Goal: Task Accomplishment & Management: Use online tool/utility

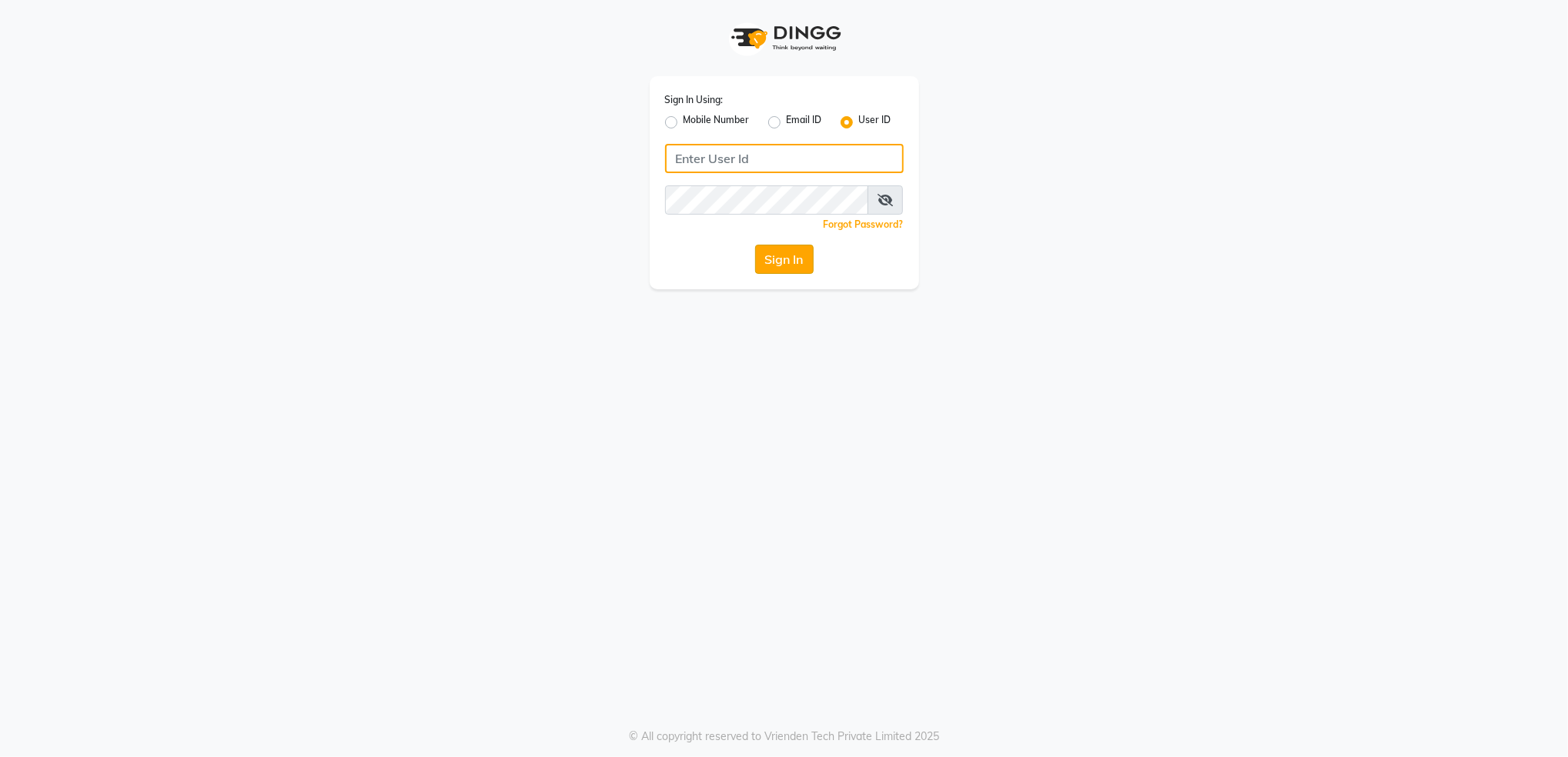
type input "aashisalon"
click at [770, 259] on button "Sign In" at bounding box center [785, 259] width 59 height 29
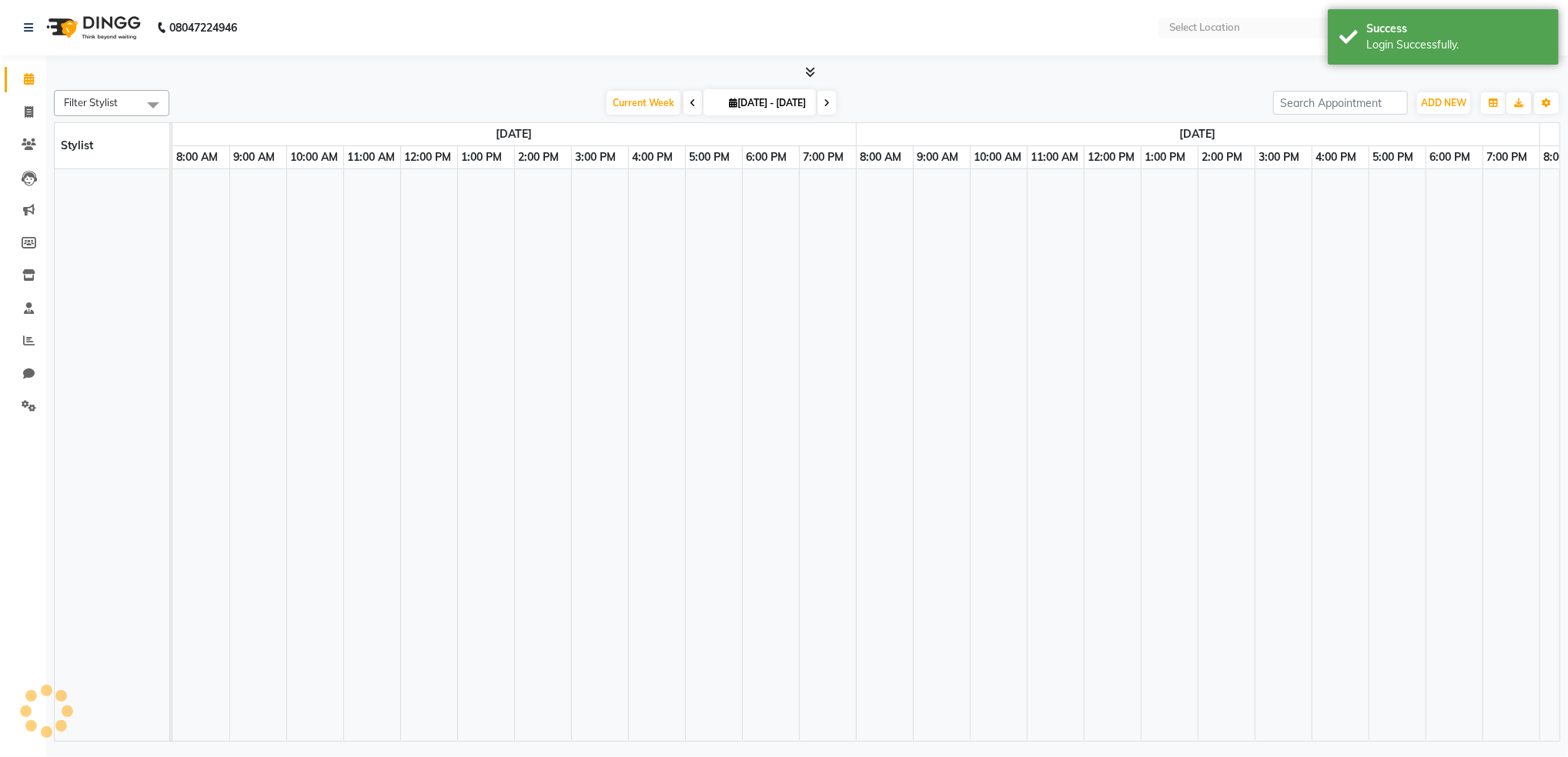
select select "en"
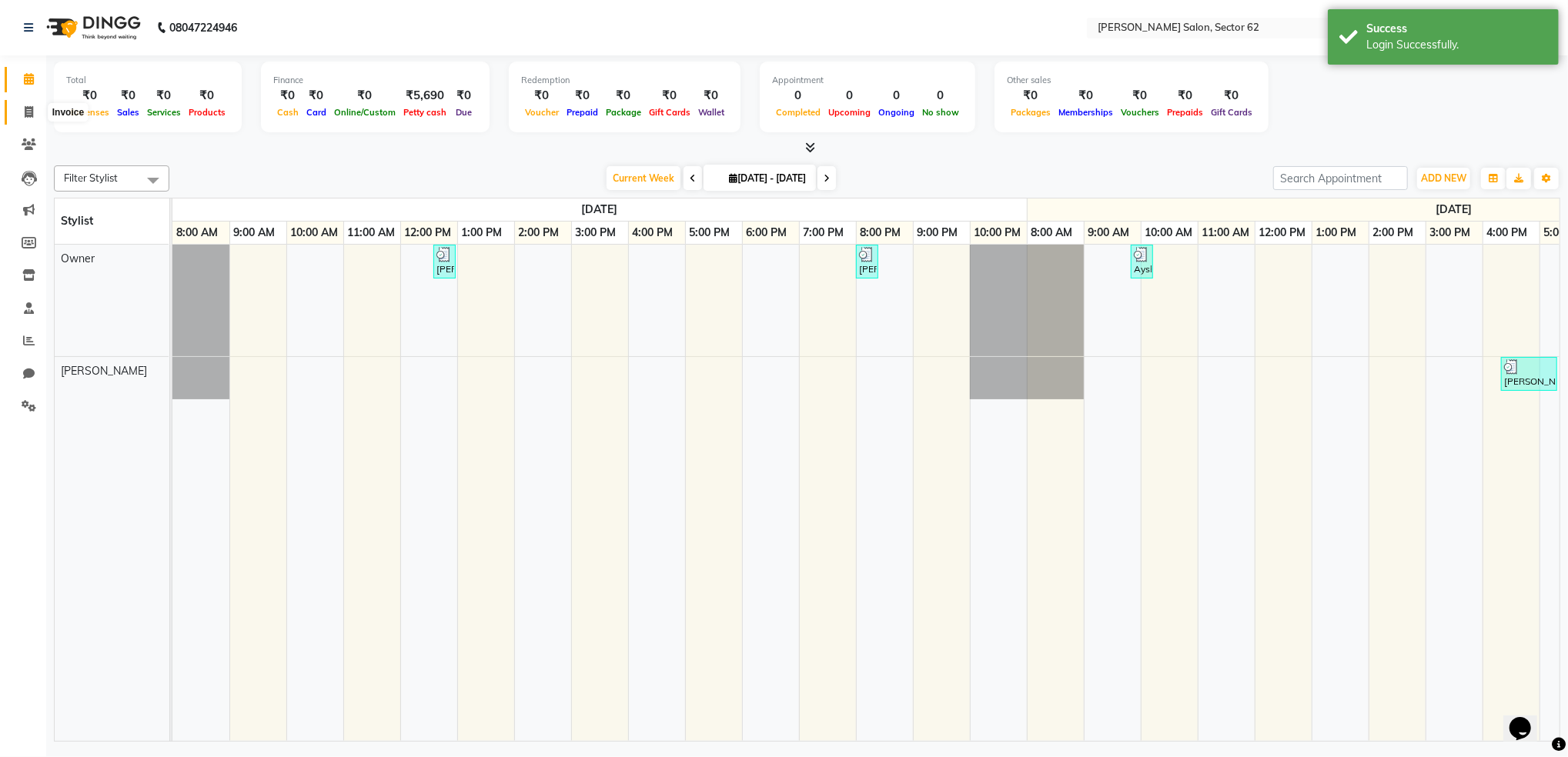
click at [26, 110] on icon at bounding box center [29, 111] width 8 height 12
select select "service"
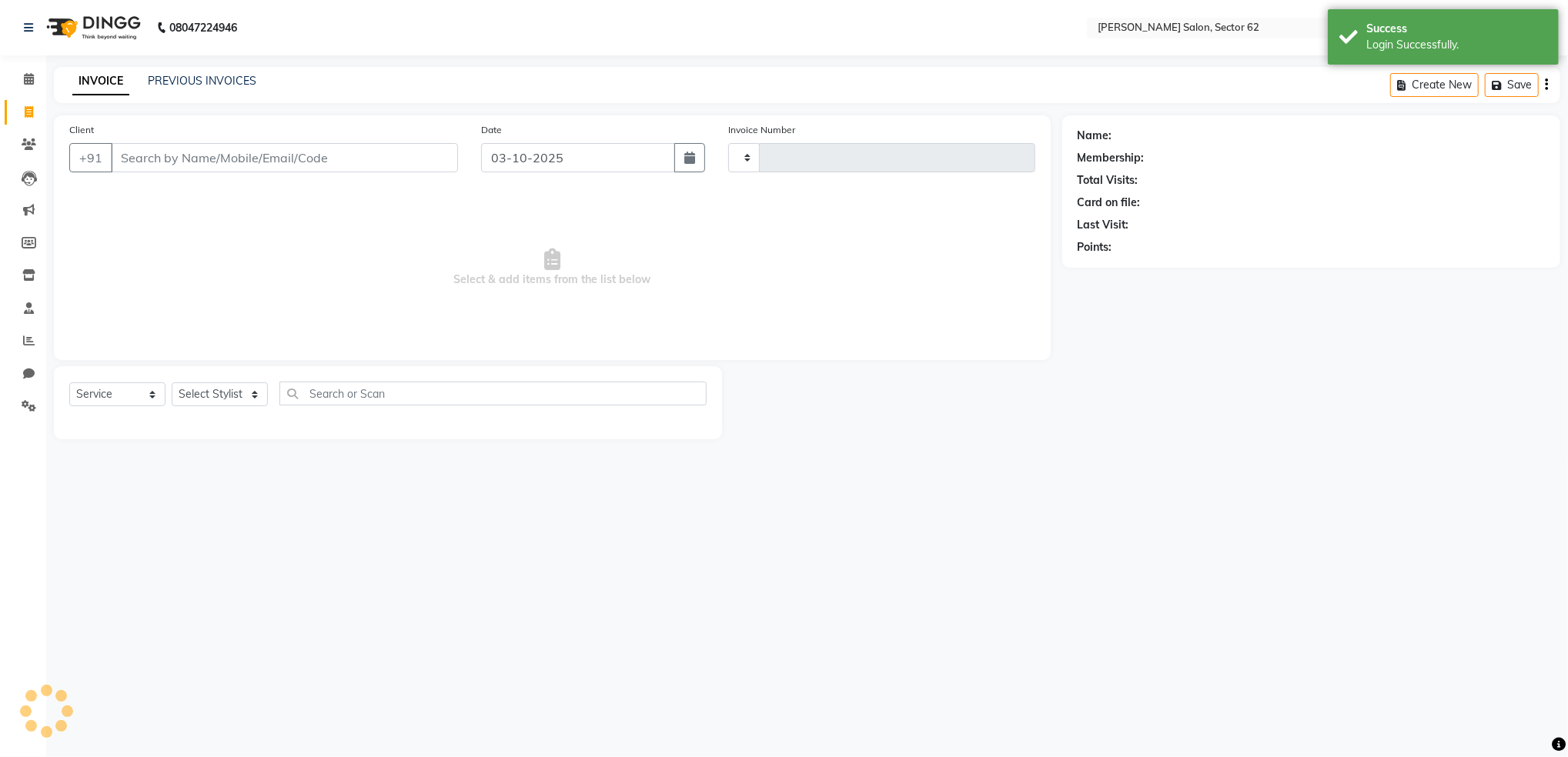
type input "1169"
select select "8124"
select select "82265"
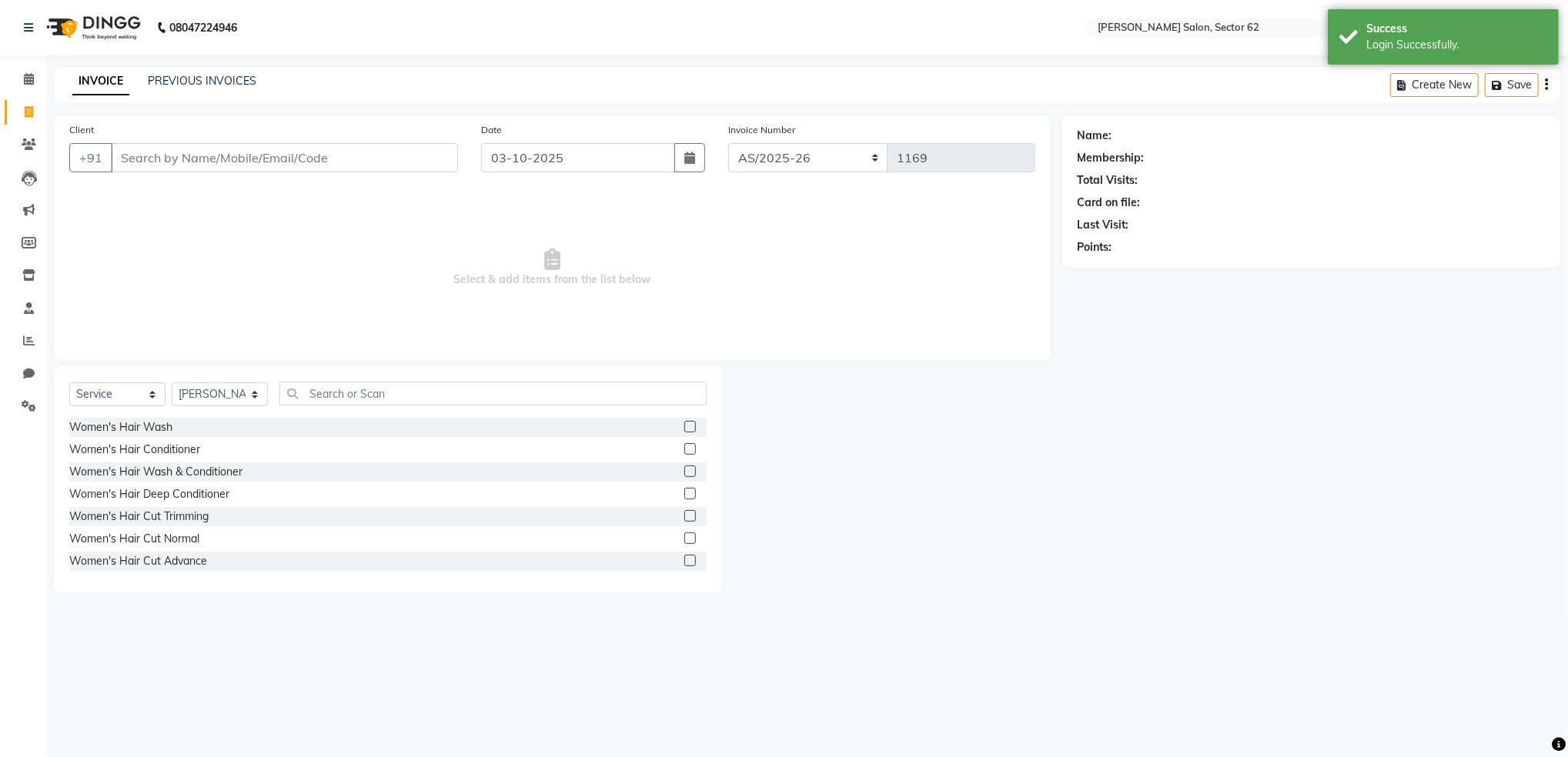
click at [326, 160] on input "Client" at bounding box center [284, 158] width 347 height 29
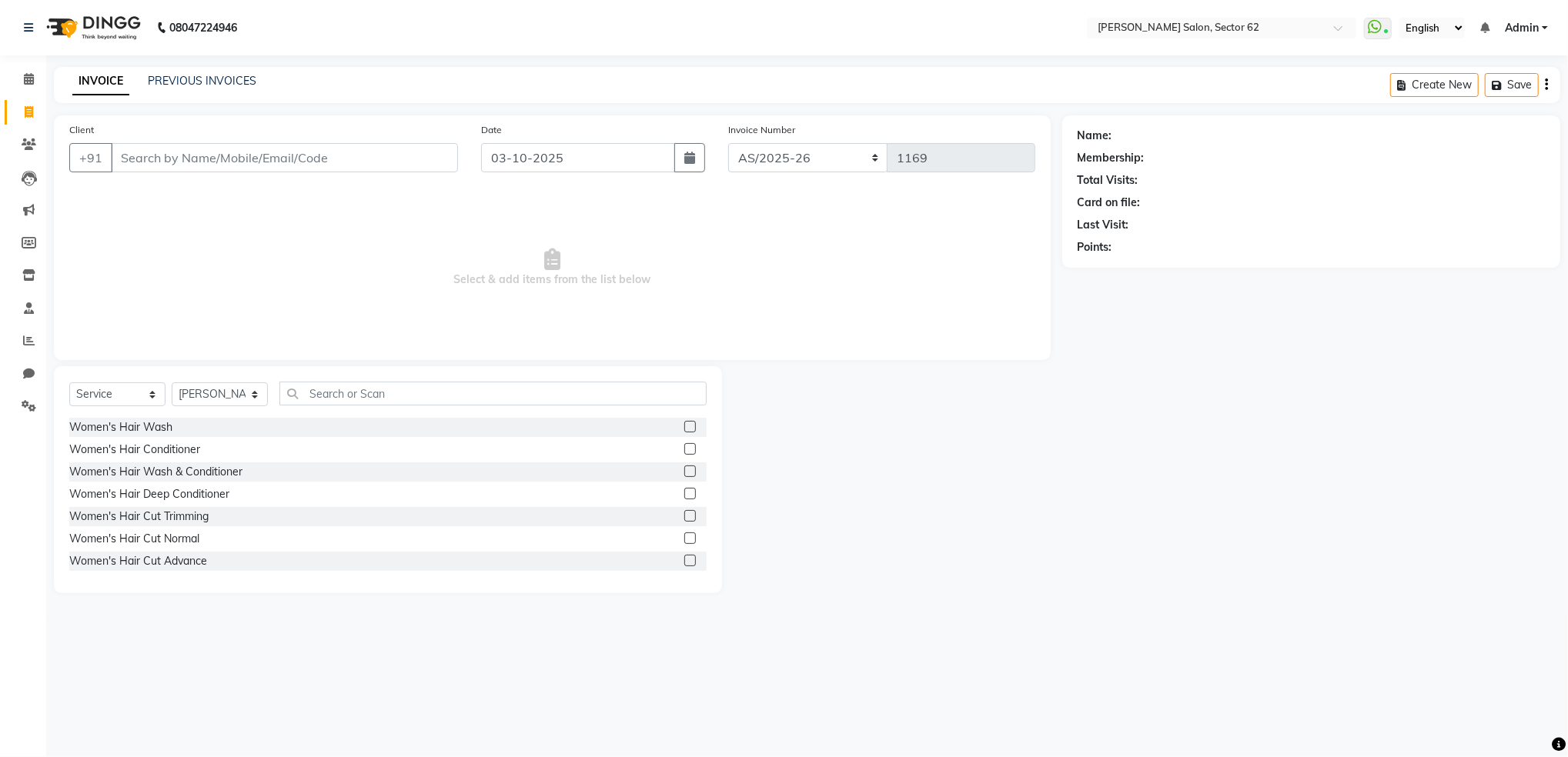
click at [366, 159] on input "Client" at bounding box center [284, 158] width 347 height 29
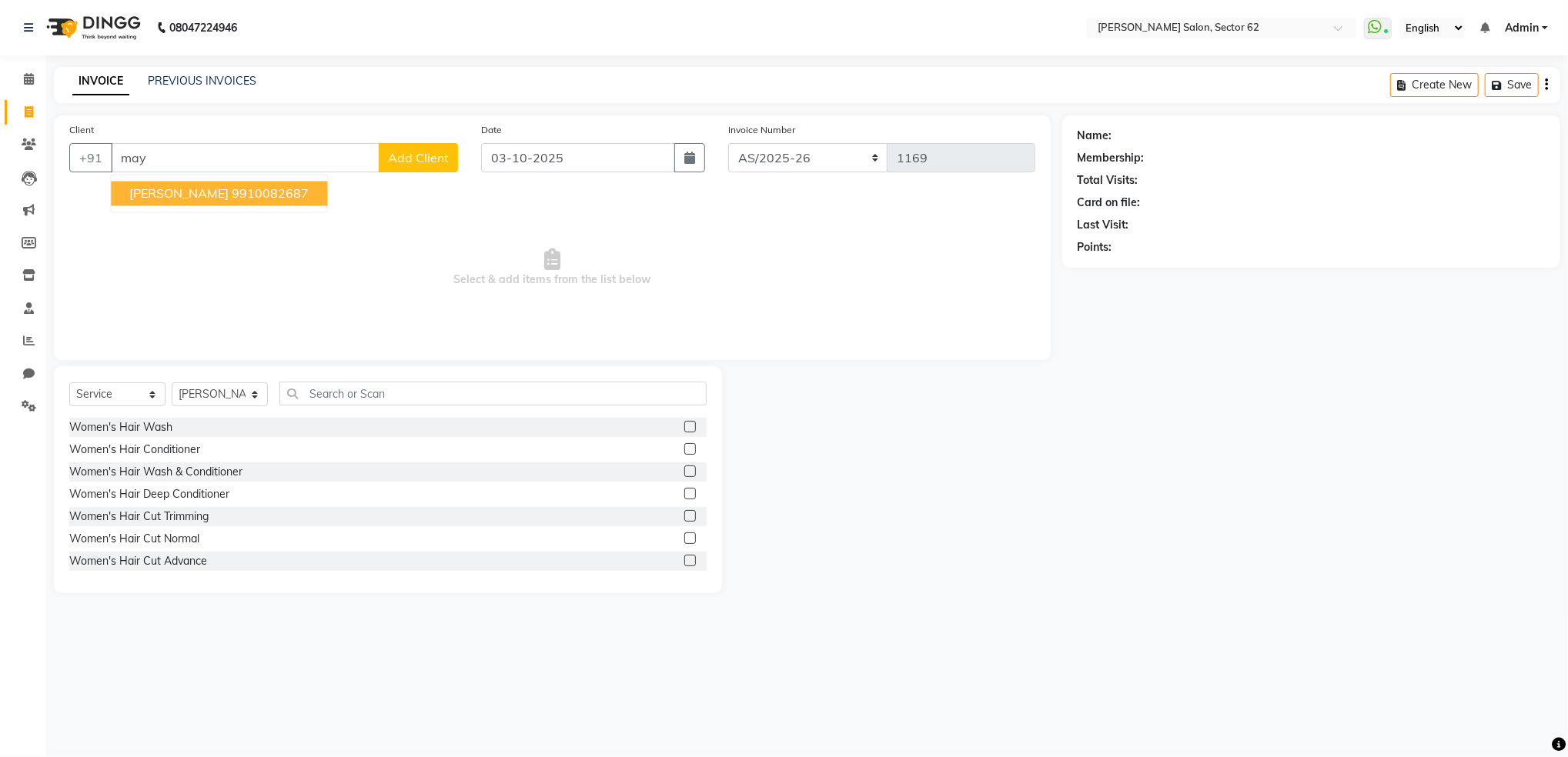
click at [232, 198] on ngb-highlight "9910082687" at bounding box center [270, 193] width 77 height 15
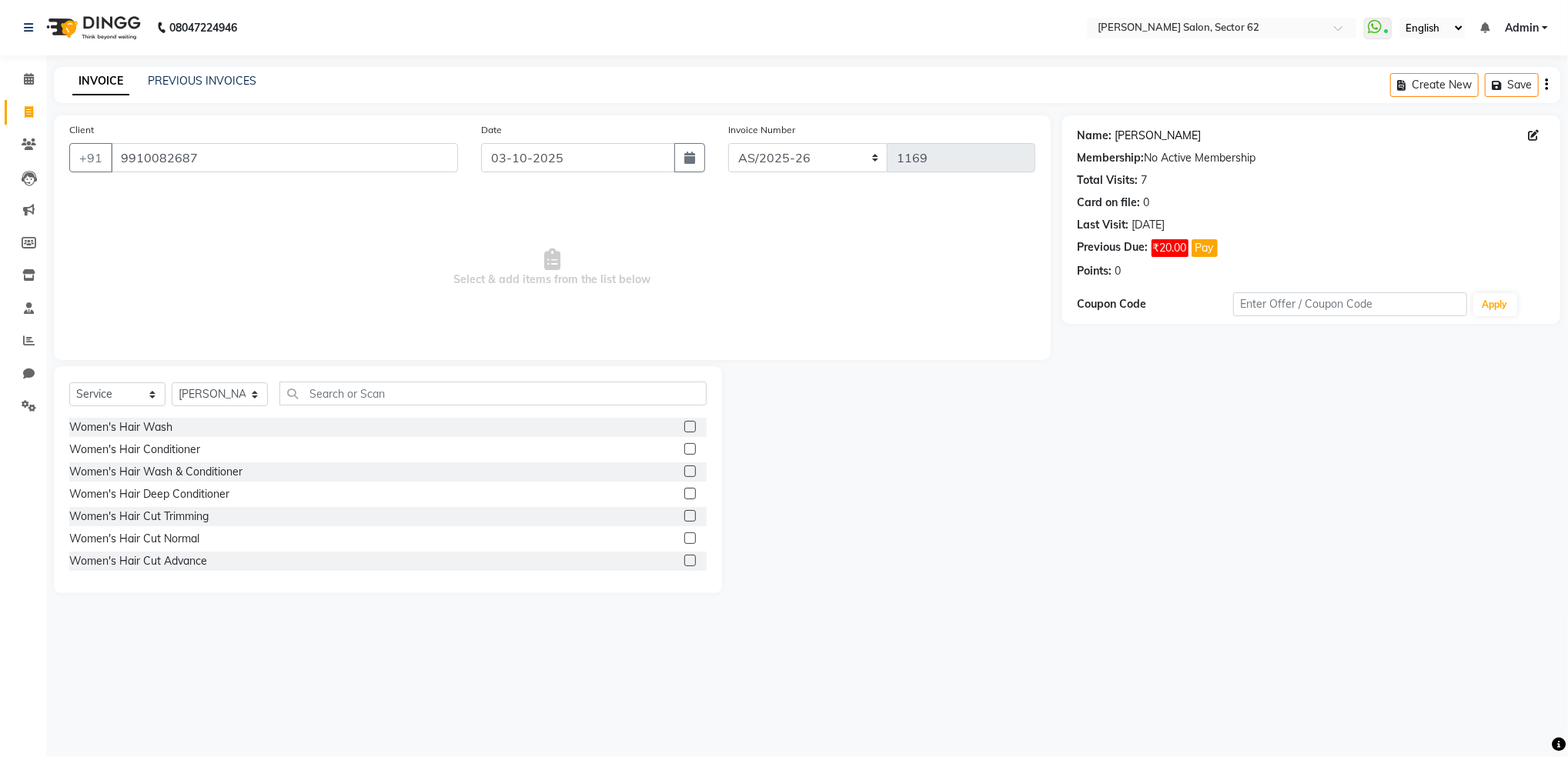
click at [1134, 130] on link "Mayra" at bounding box center [1159, 136] width 87 height 16
click at [402, 161] on input "9910082687" at bounding box center [284, 158] width 347 height 29
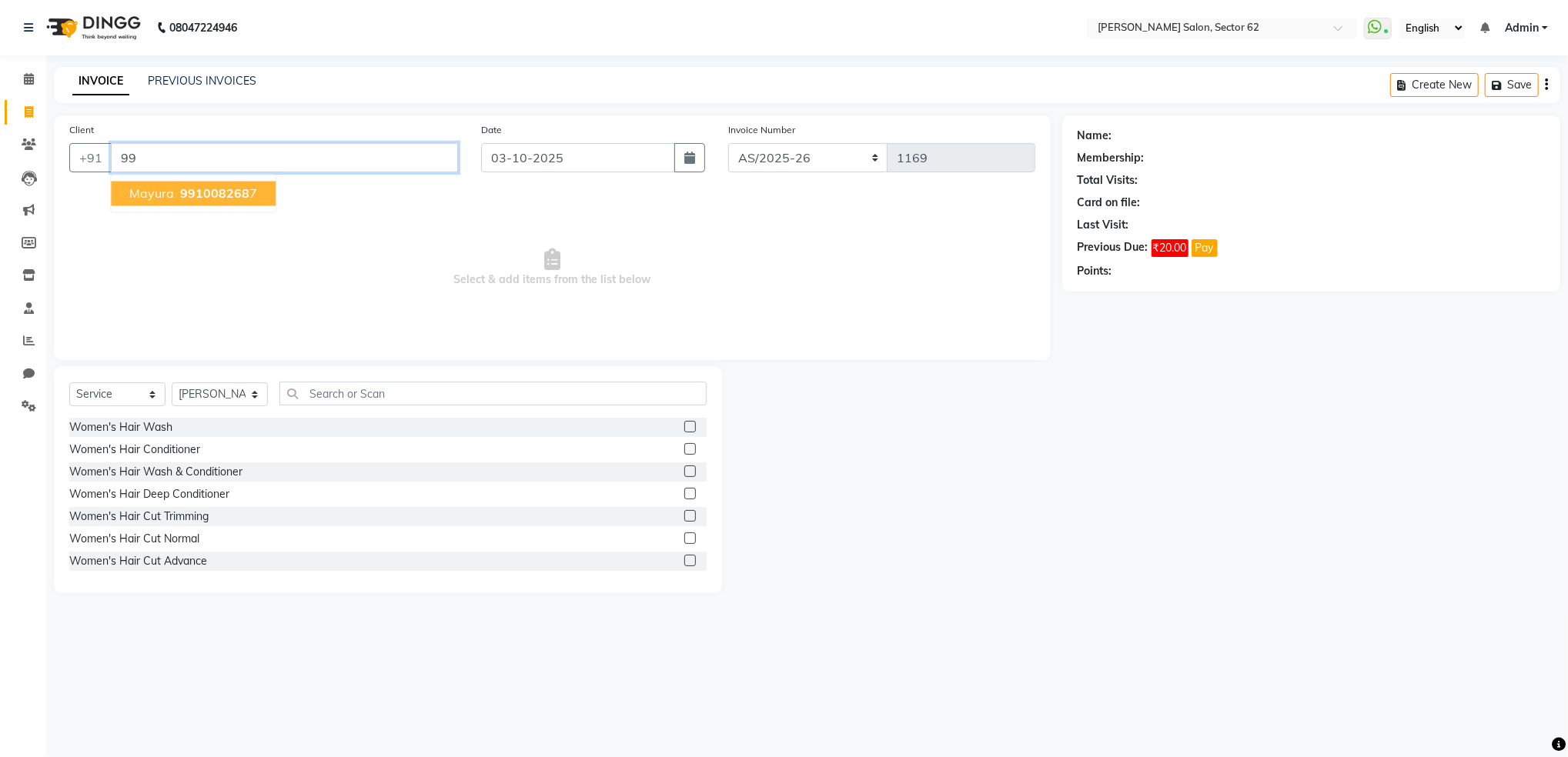
type input "9"
click at [15, 132] on link "Clients" at bounding box center [22, 144] width 37 height 25
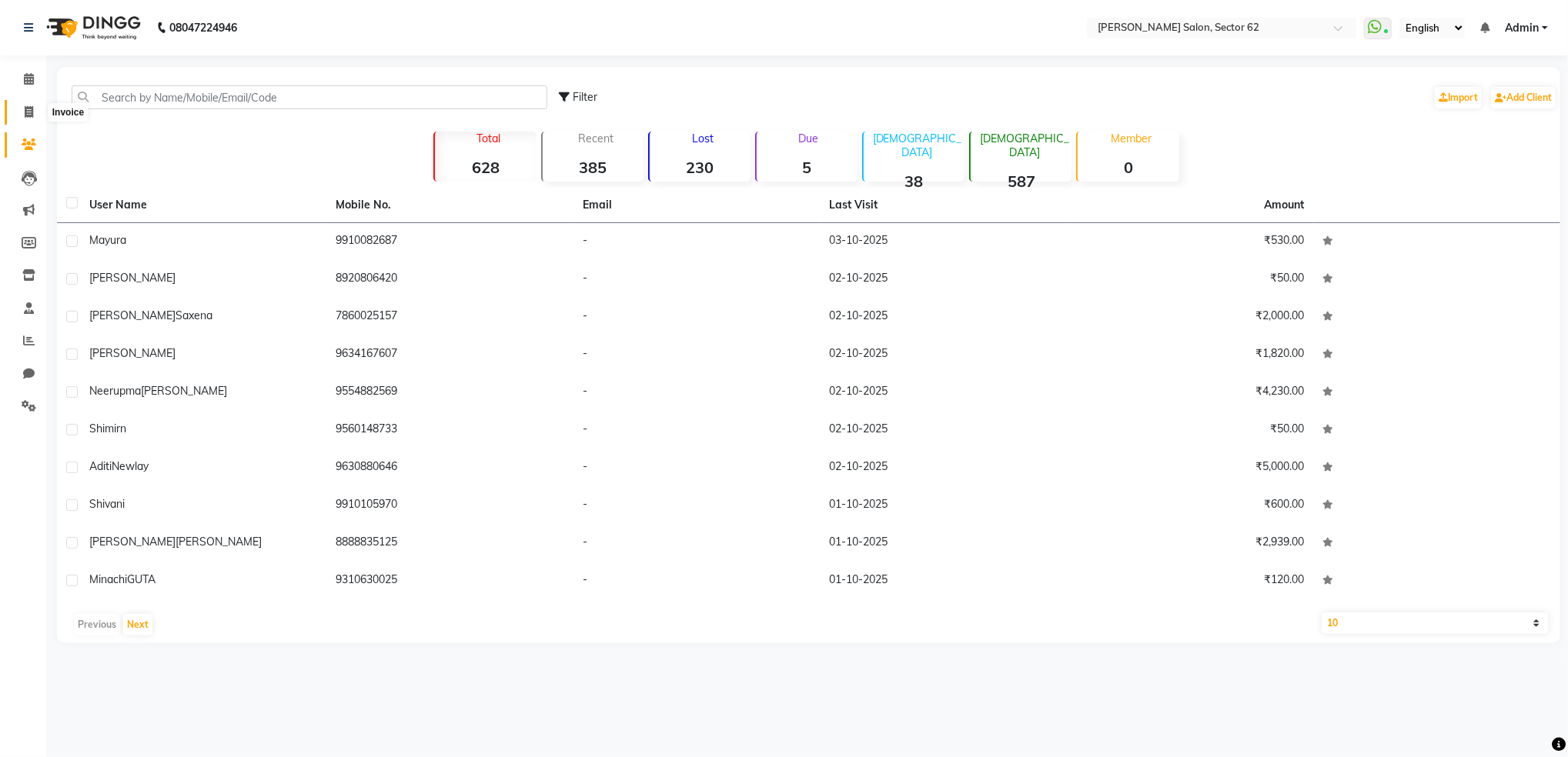
click at [33, 107] on span at bounding box center [29, 113] width 27 height 18
select select "service"
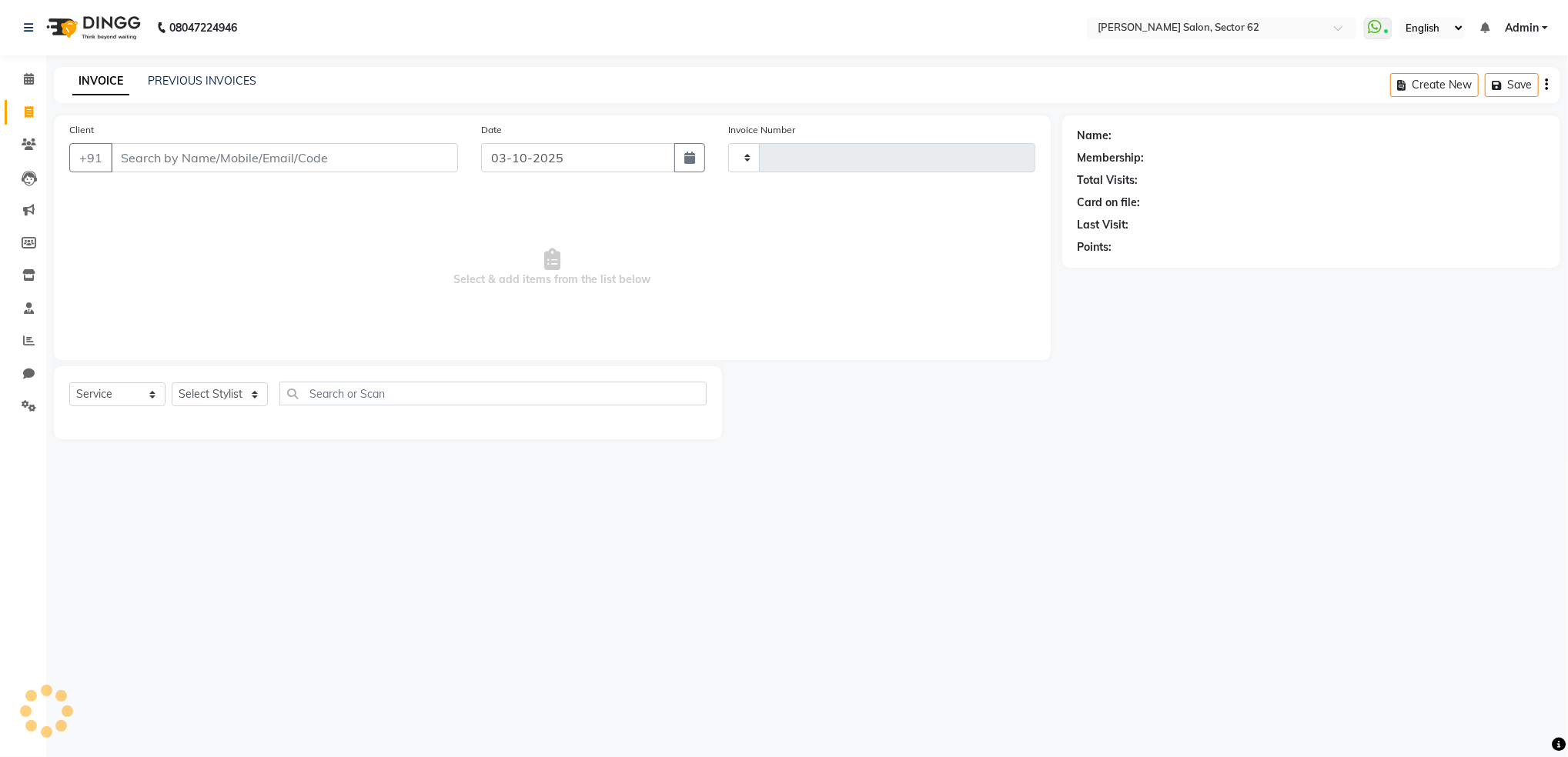
type input "1170"
select select "8124"
select select "82265"
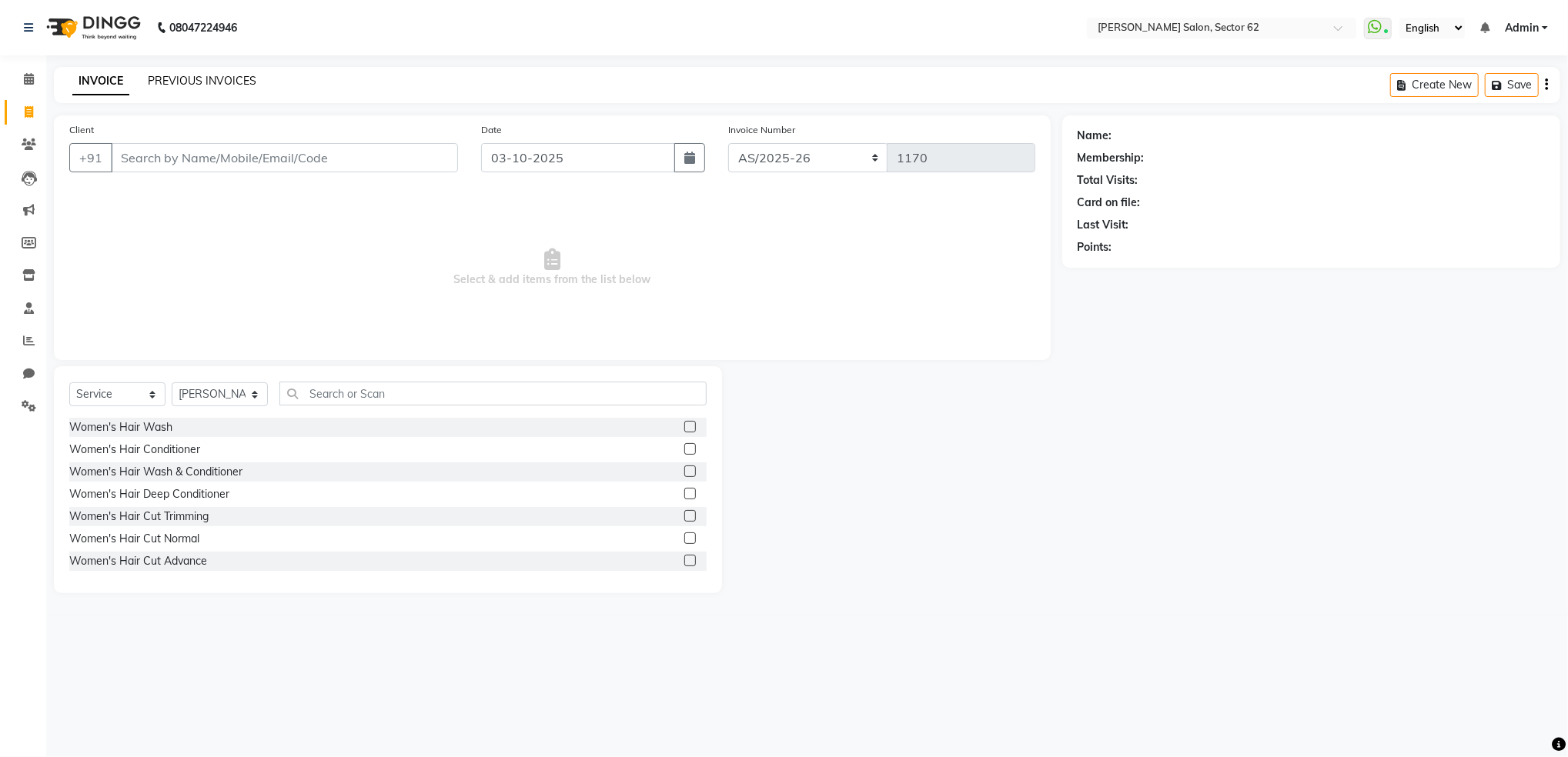
click at [215, 81] on link "PREVIOUS INVOICES" at bounding box center [202, 81] width 109 height 14
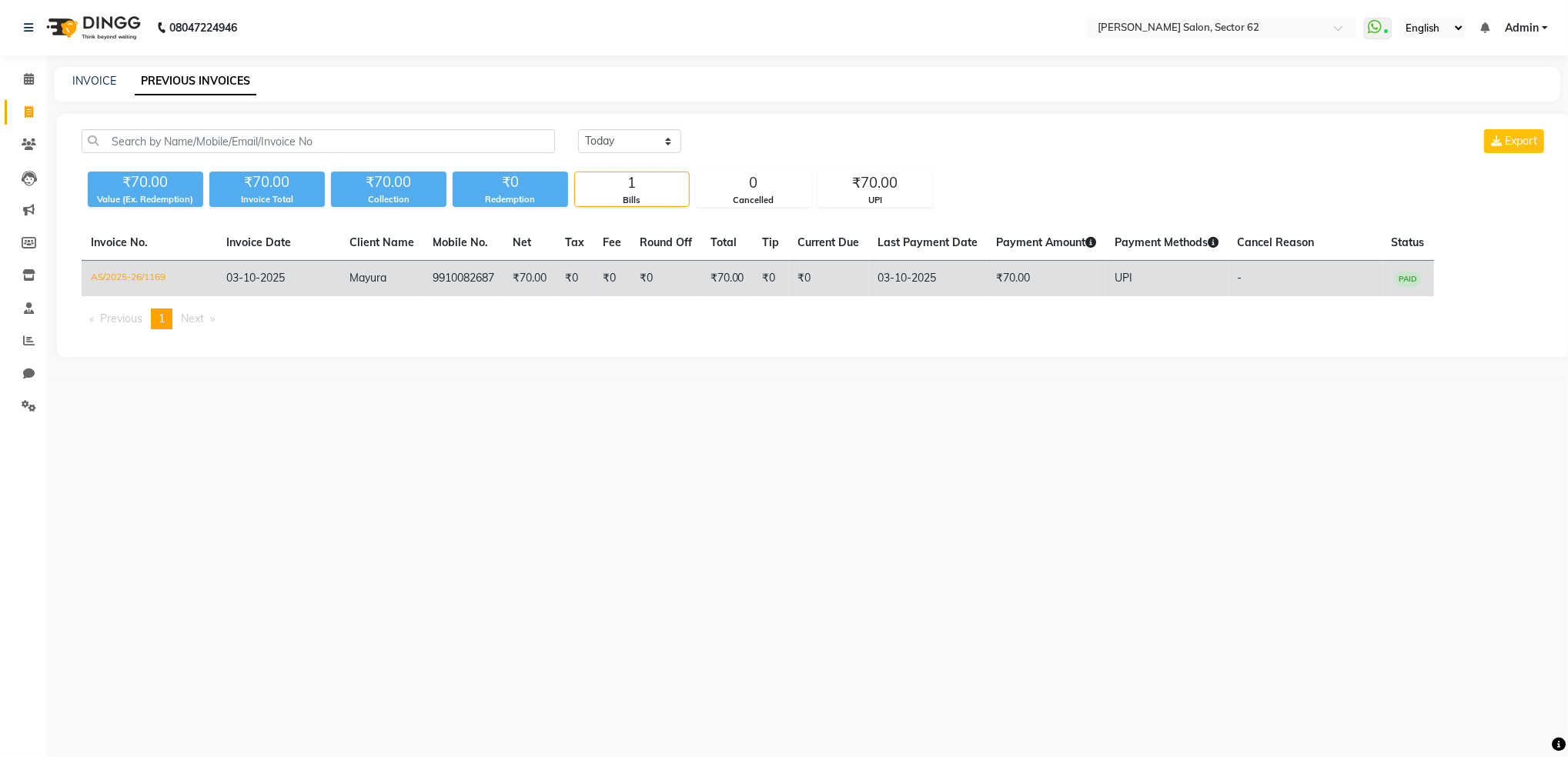
click at [378, 267] on td "Mayura" at bounding box center [381, 279] width 83 height 37
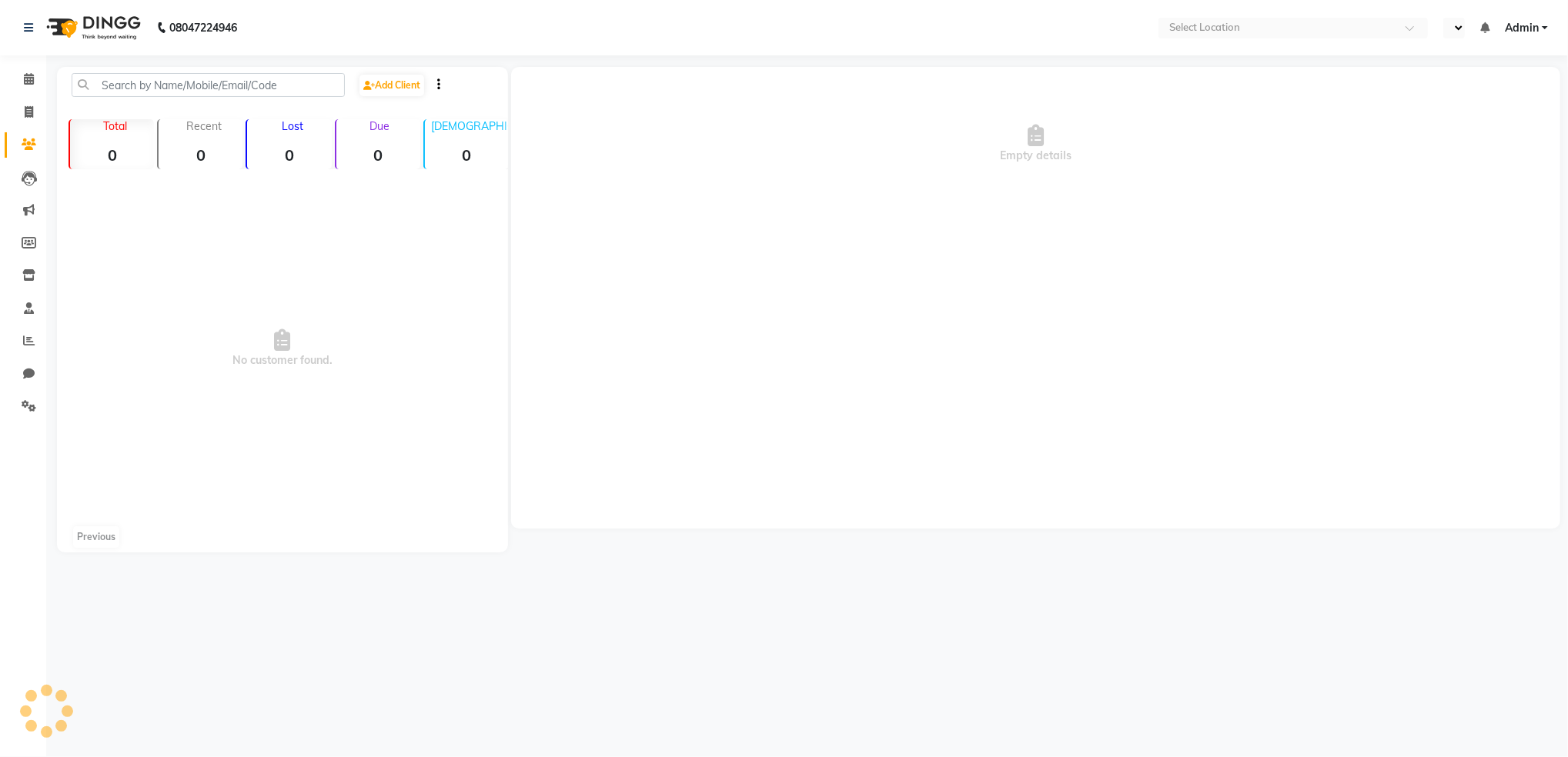
select select "en"
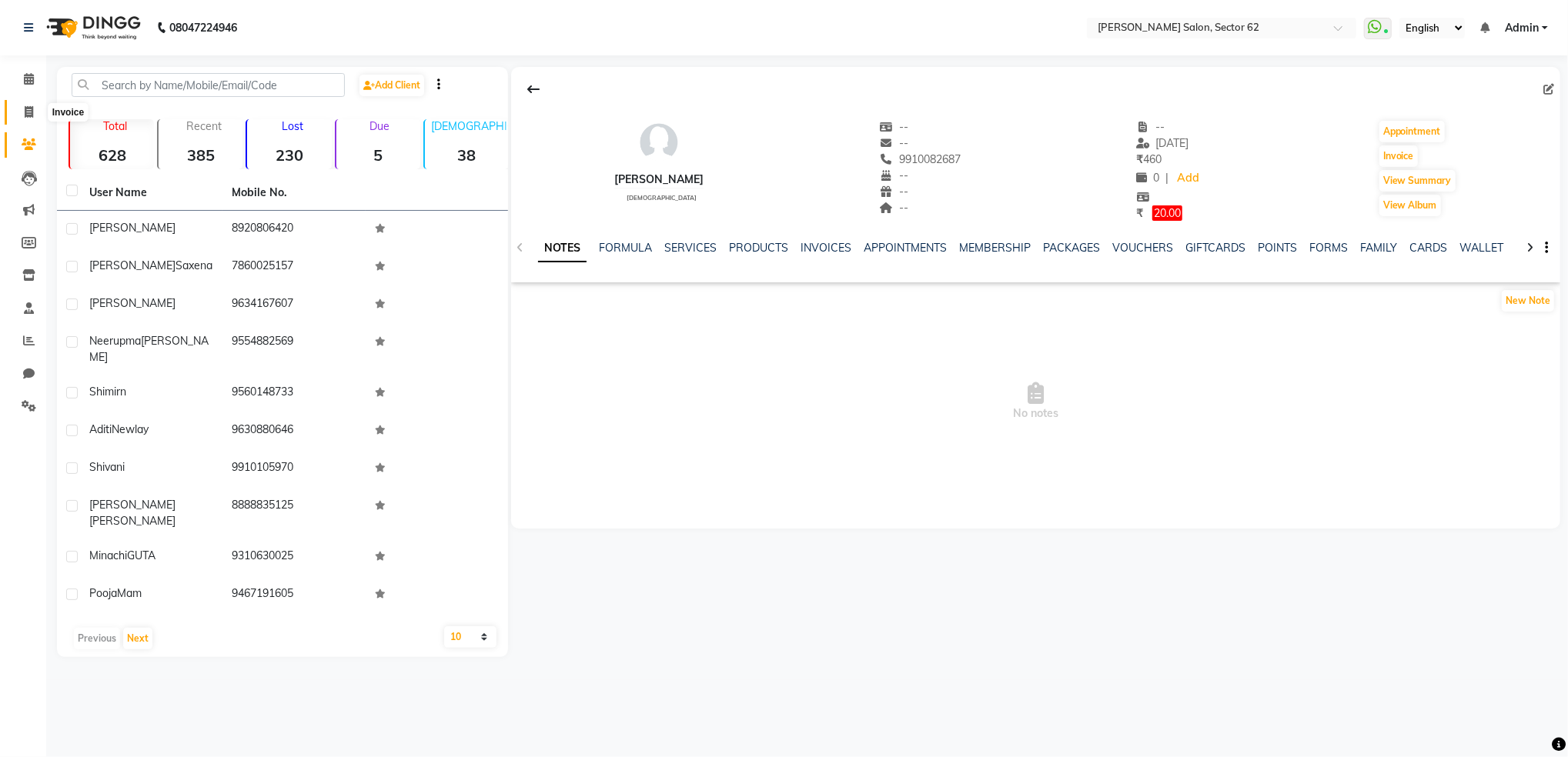
click at [26, 119] on span at bounding box center [29, 113] width 27 height 18
select select "service"
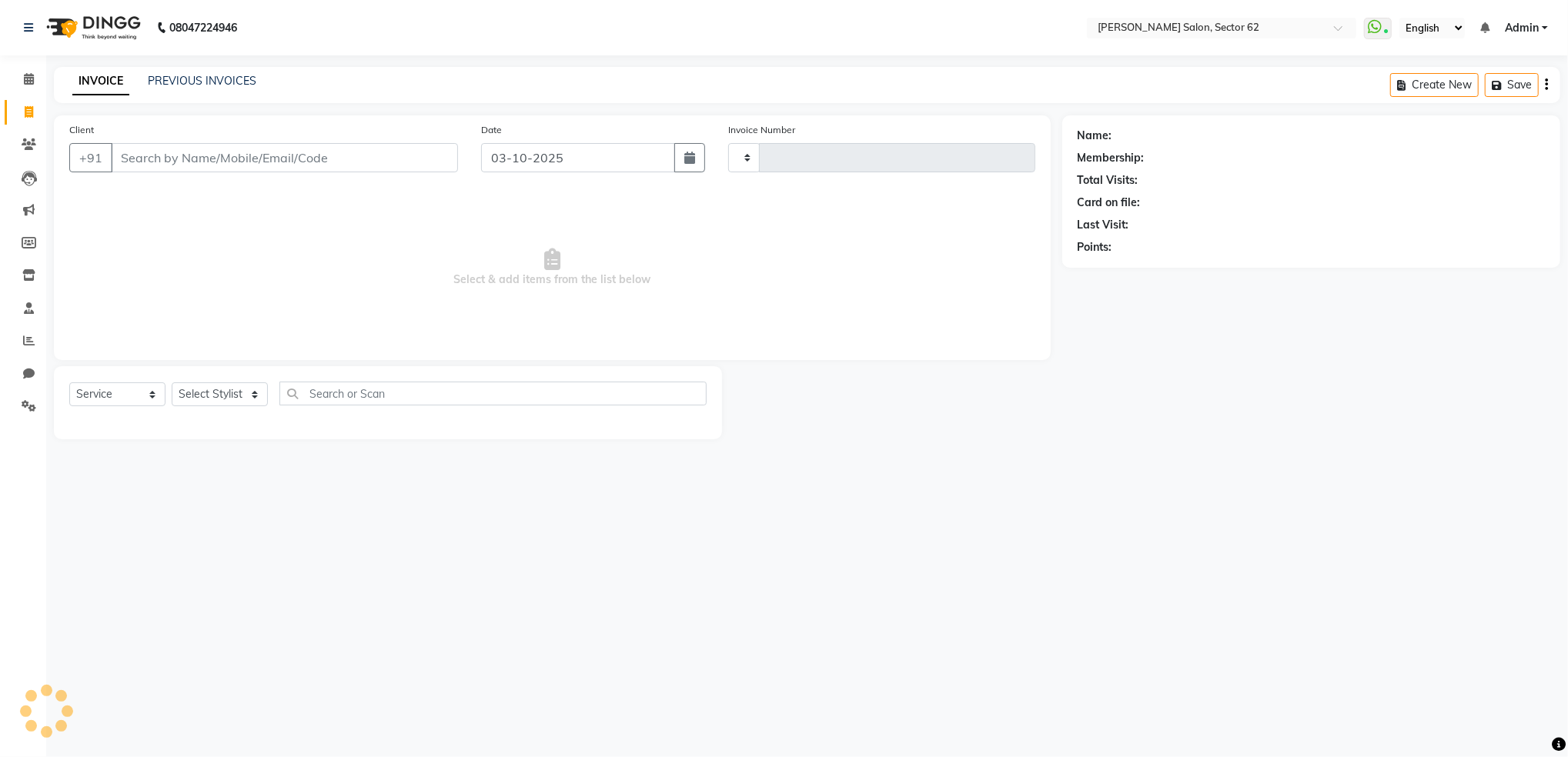
type input "1169"
select select "8124"
select select "82265"
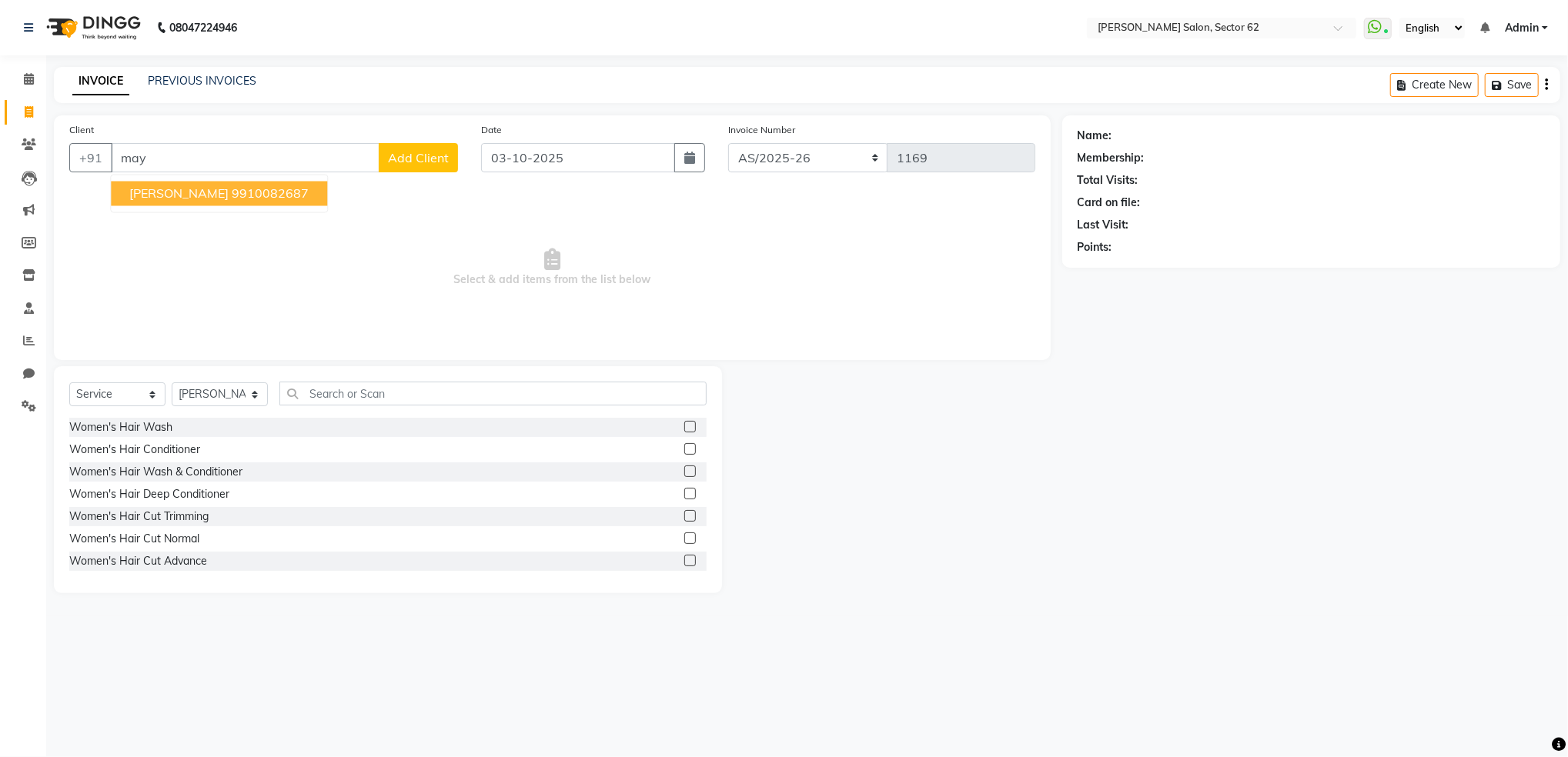
click at [232, 199] on ngb-highlight "9910082687" at bounding box center [270, 193] width 77 height 15
type input "9910082687"
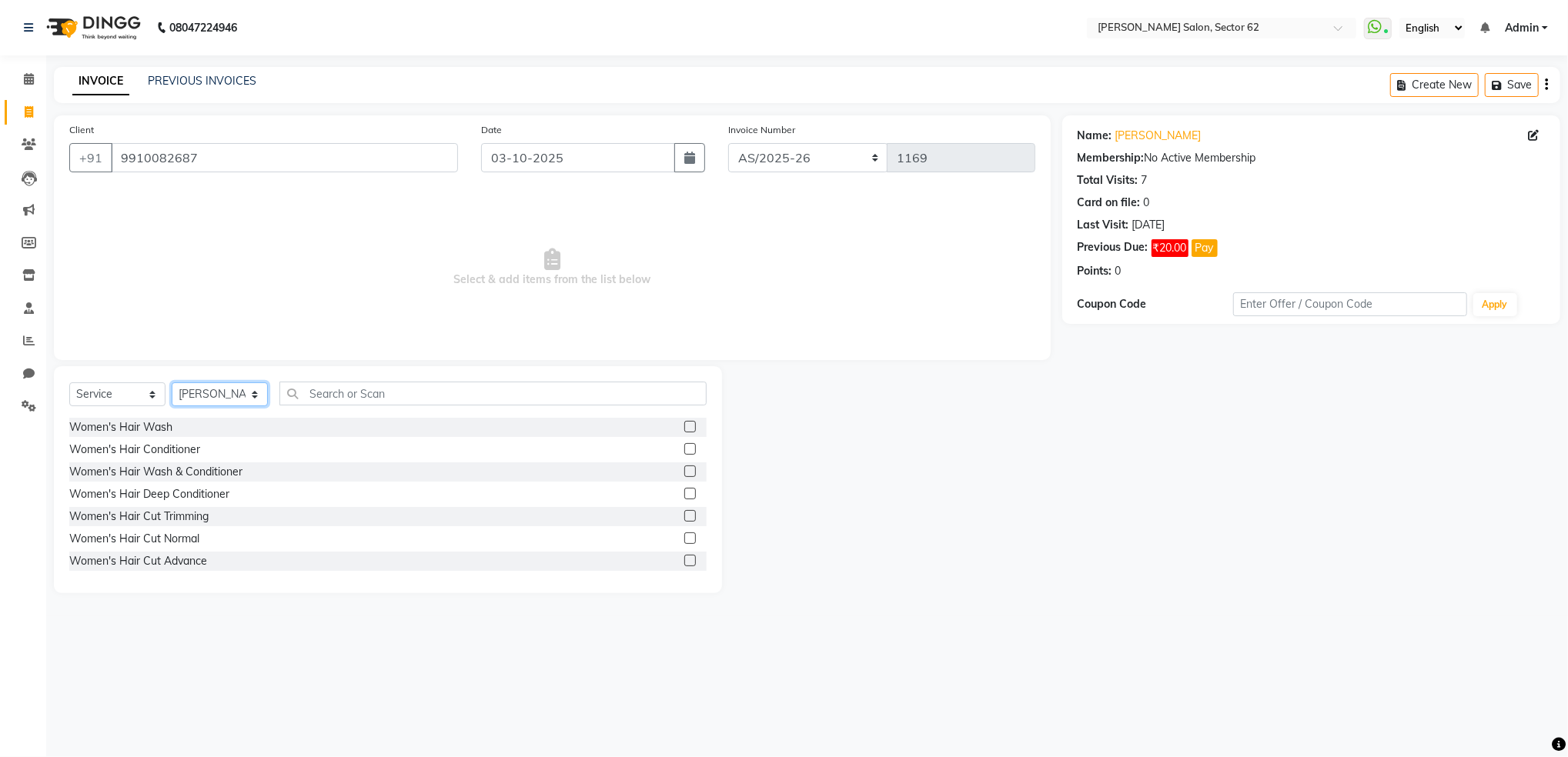
click at [214, 386] on select "Select Stylist Mohd Sohil Owner" at bounding box center [219, 394] width 96 height 24
select select "75654"
click at [171, 383] on select "Select Stylist Mohd Sohil Owner" at bounding box center [219, 394] width 96 height 24
click at [433, 398] on input "text" at bounding box center [492, 393] width 427 height 24
type input "eye"
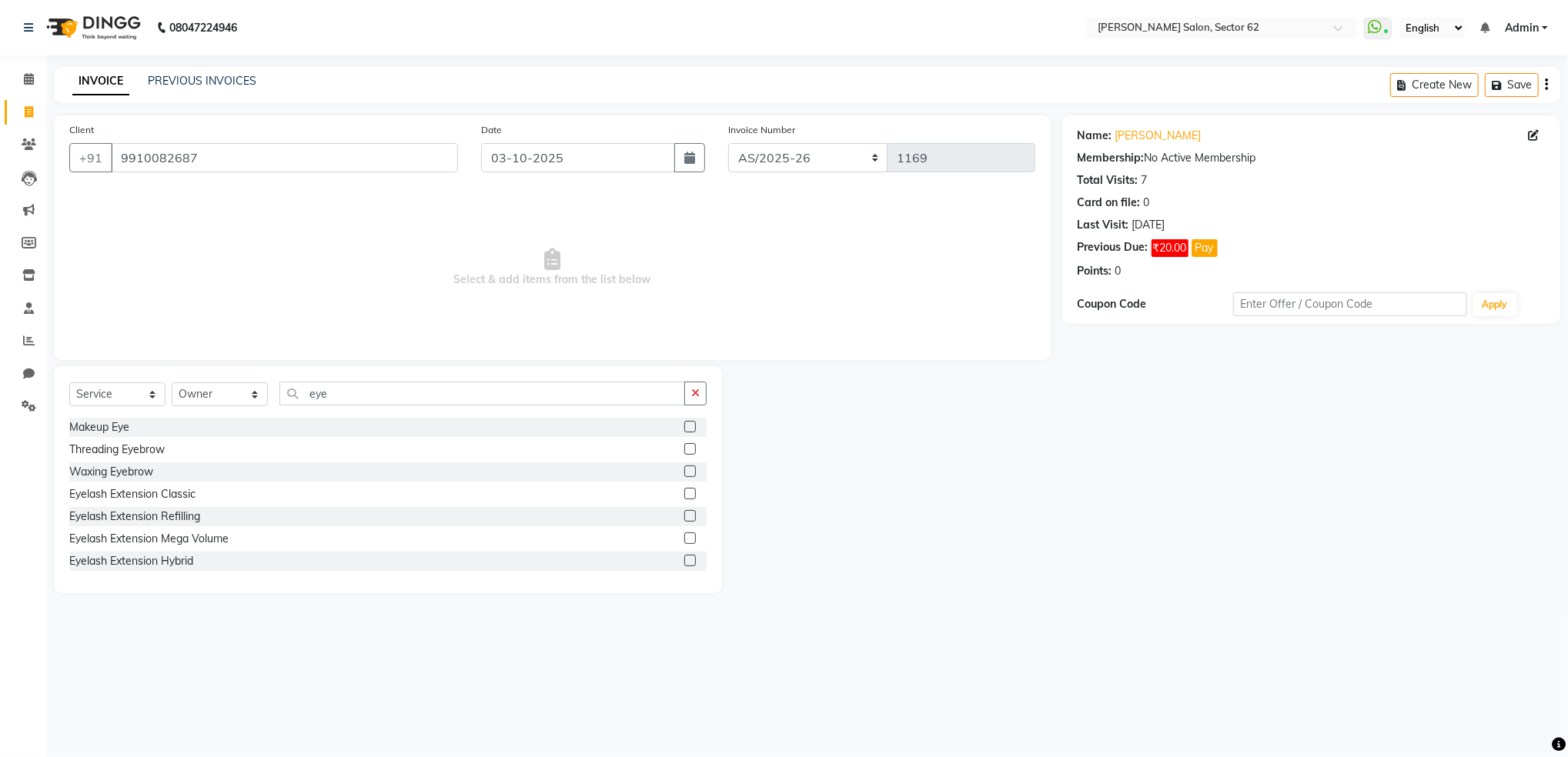
click at [684, 447] on label at bounding box center [689, 448] width 12 height 12
click at [684, 447] on input "checkbox" at bounding box center [689, 449] width 10 height 10
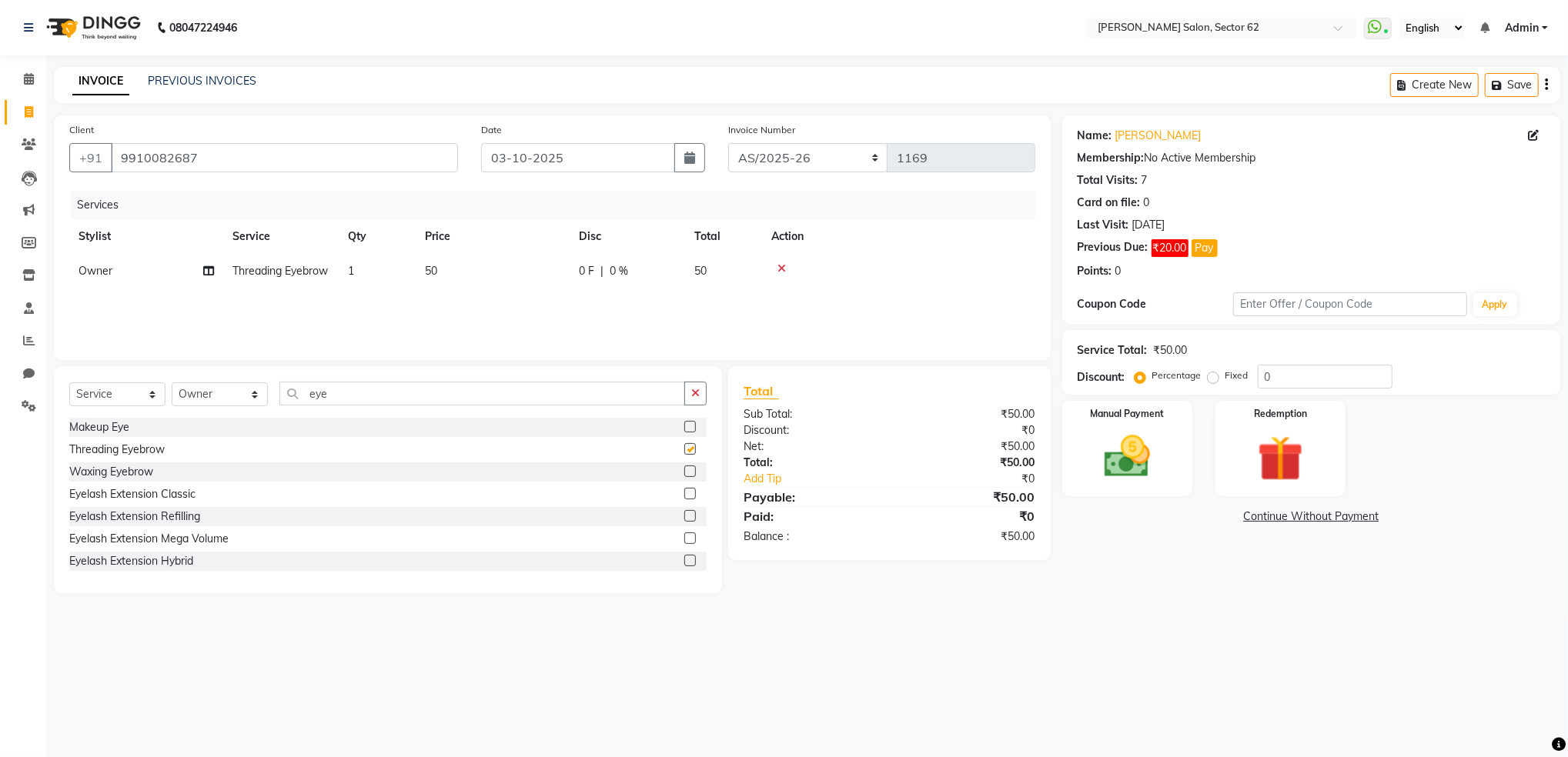
checkbox input "false"
click at [583, 398] on input "eye" at bounding box center [482, 393] width 406 height 24
type input "e"
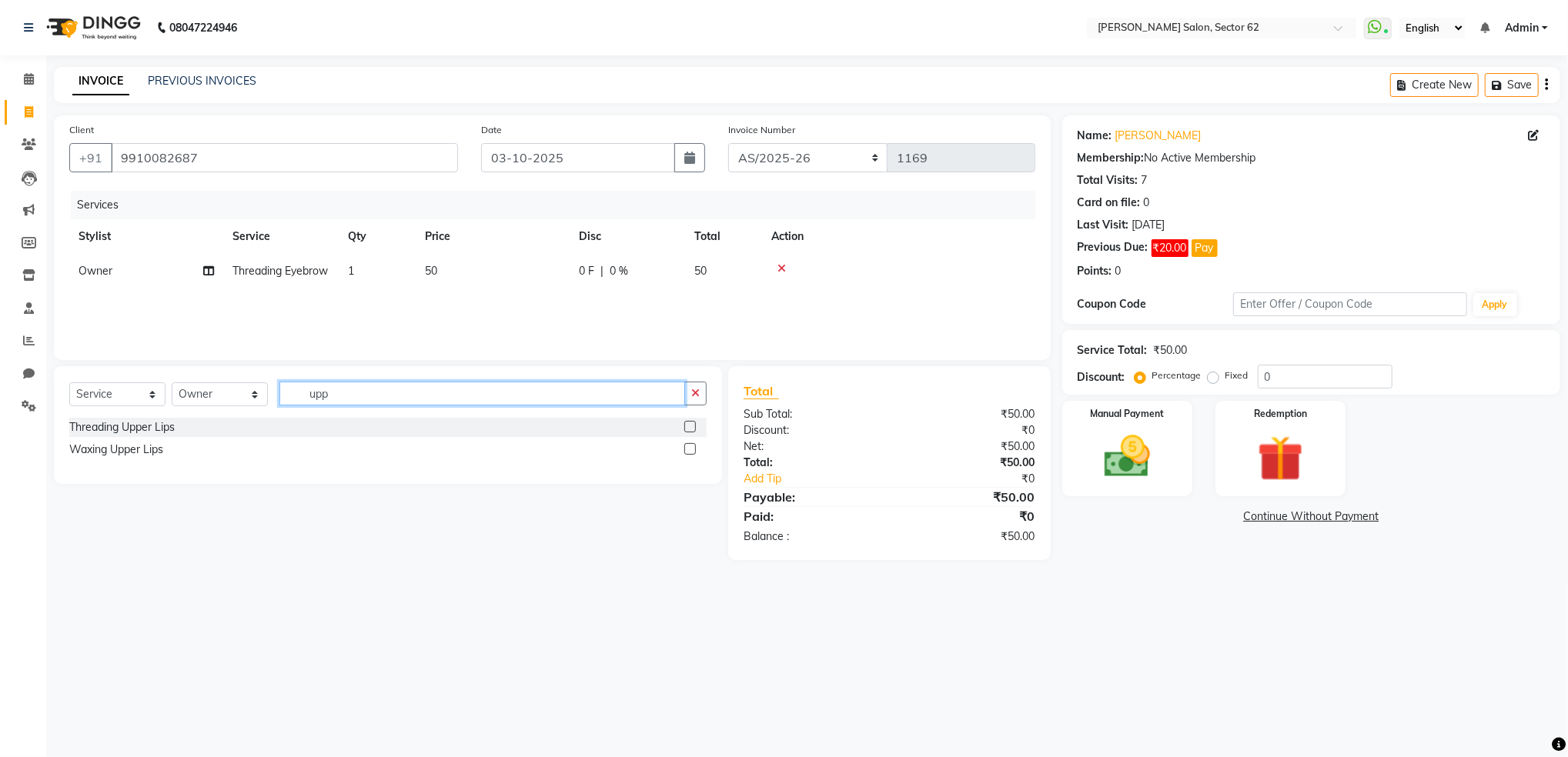
type input "upp"
click at [691, 424] on label at bounding box center [689, 426] width 12 height 12
click at [691, 424] on input "checkbox" at bounding box center [689, 427] width 10 height 10
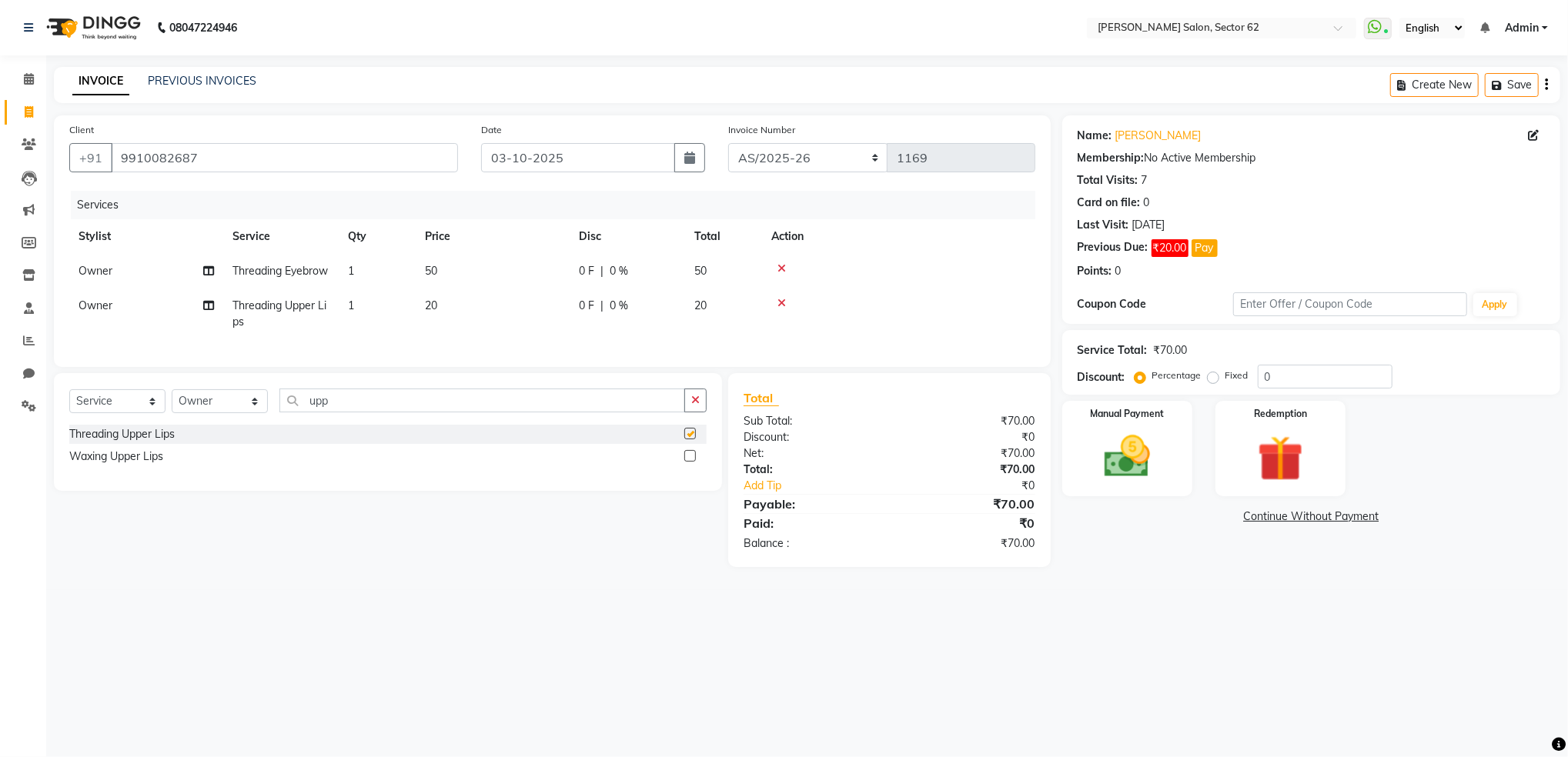
checkbox input "false"
click at [1529, 136] on icon at bounding box center [1533, 136] width 11 height 11
select select "female"
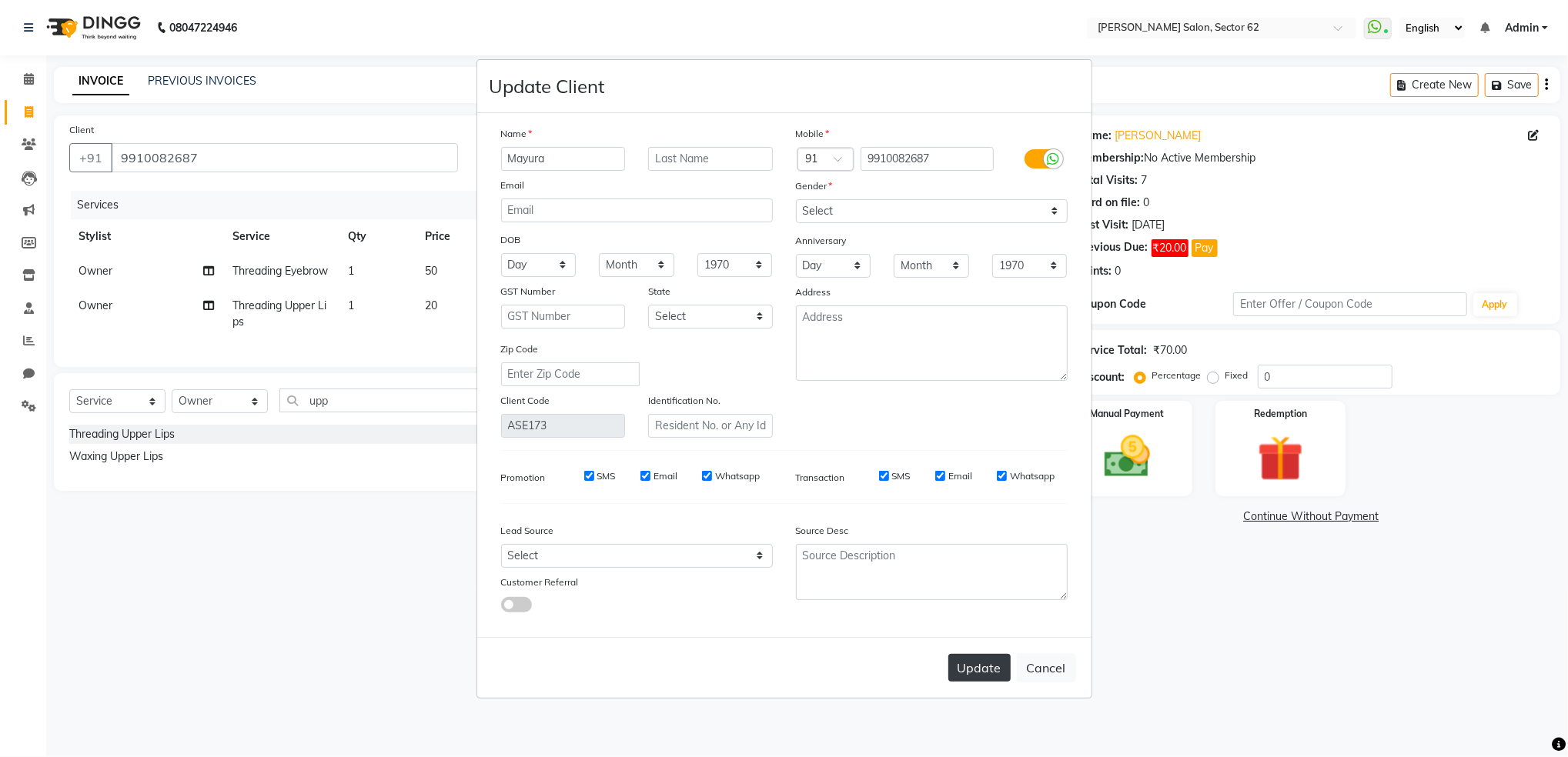
type input "Mayura"
click at [984, 676] on button "Update" at bounding box center [979, 668] width 62 height 28
select select
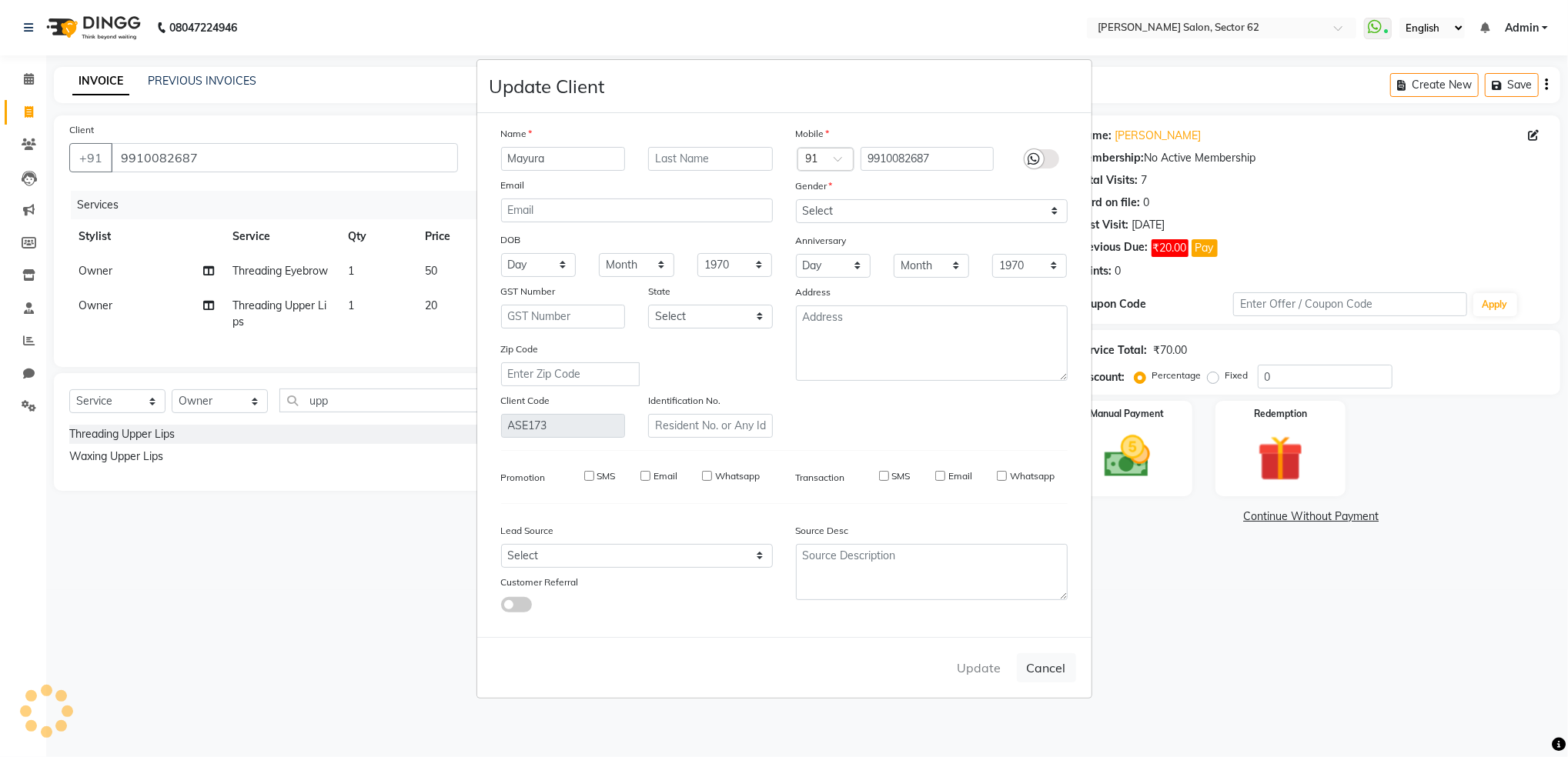
select select
checkbox input "false"
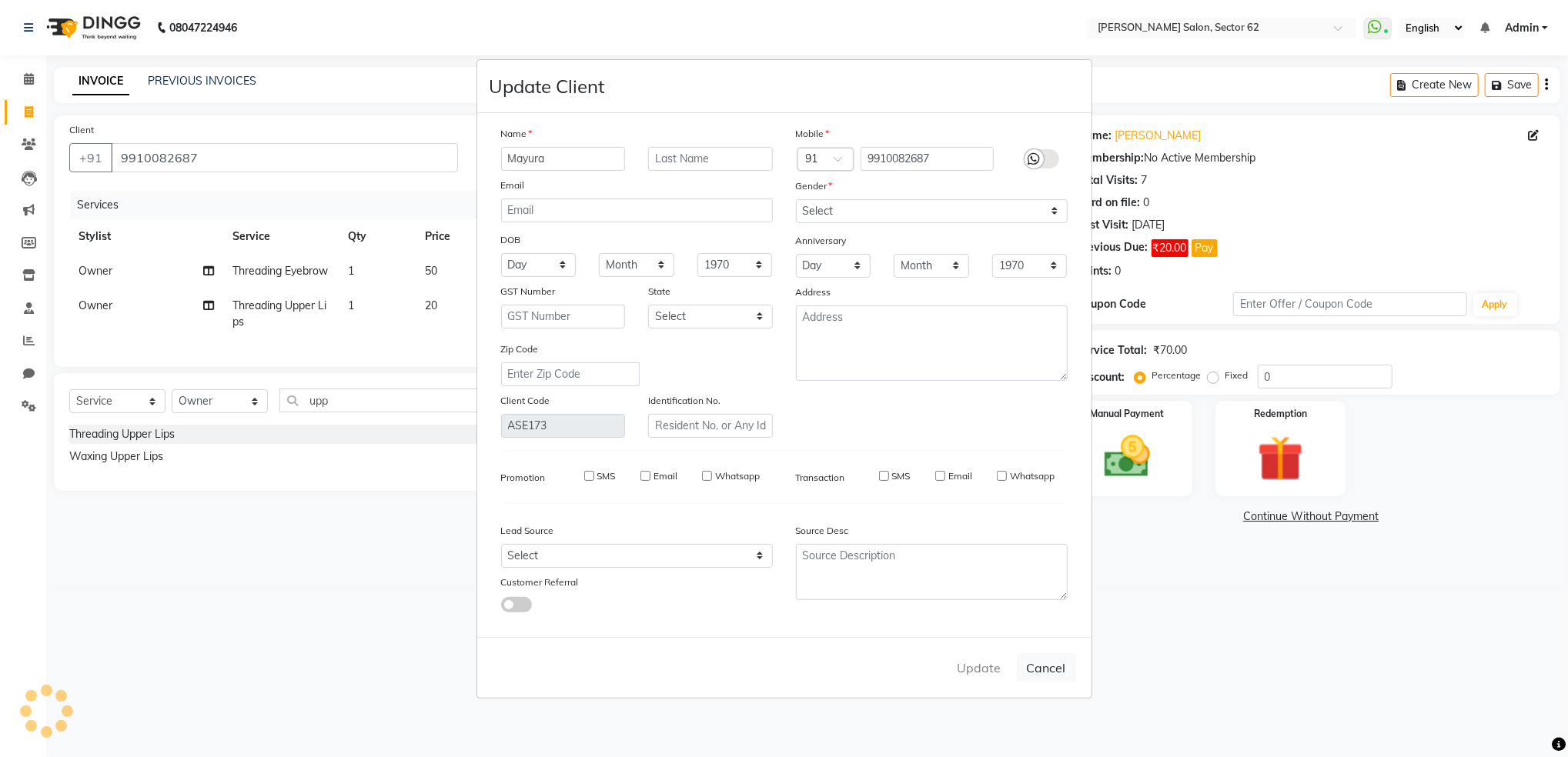
checkbox input "false"
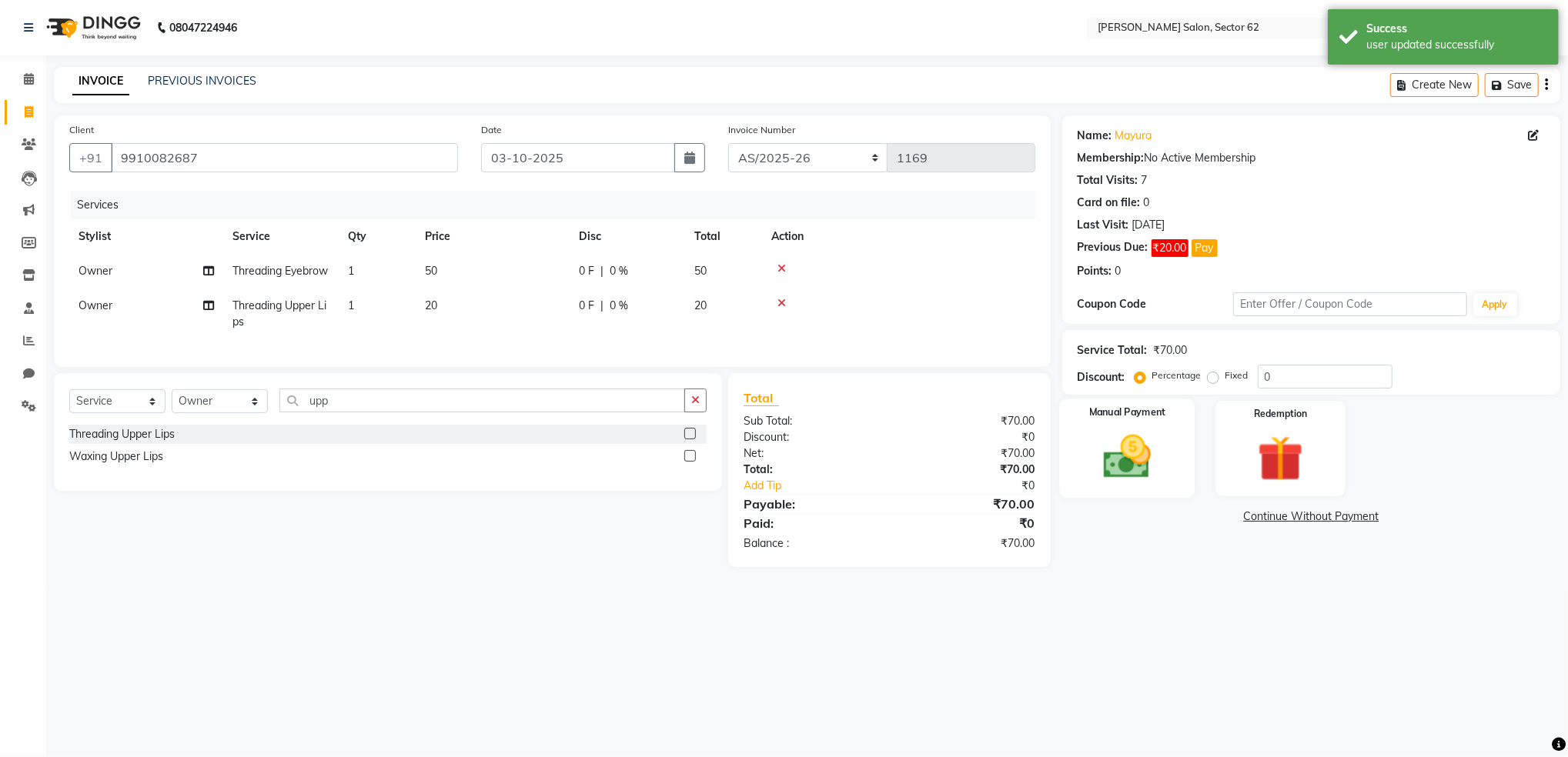
click at [1141, 415] on label "Manual Payment" at bounding box center [1126, 413] width 77 height 14
click at [1256, 519] on span "UPI" at bounding box center [1263, 517] width 24 height 18
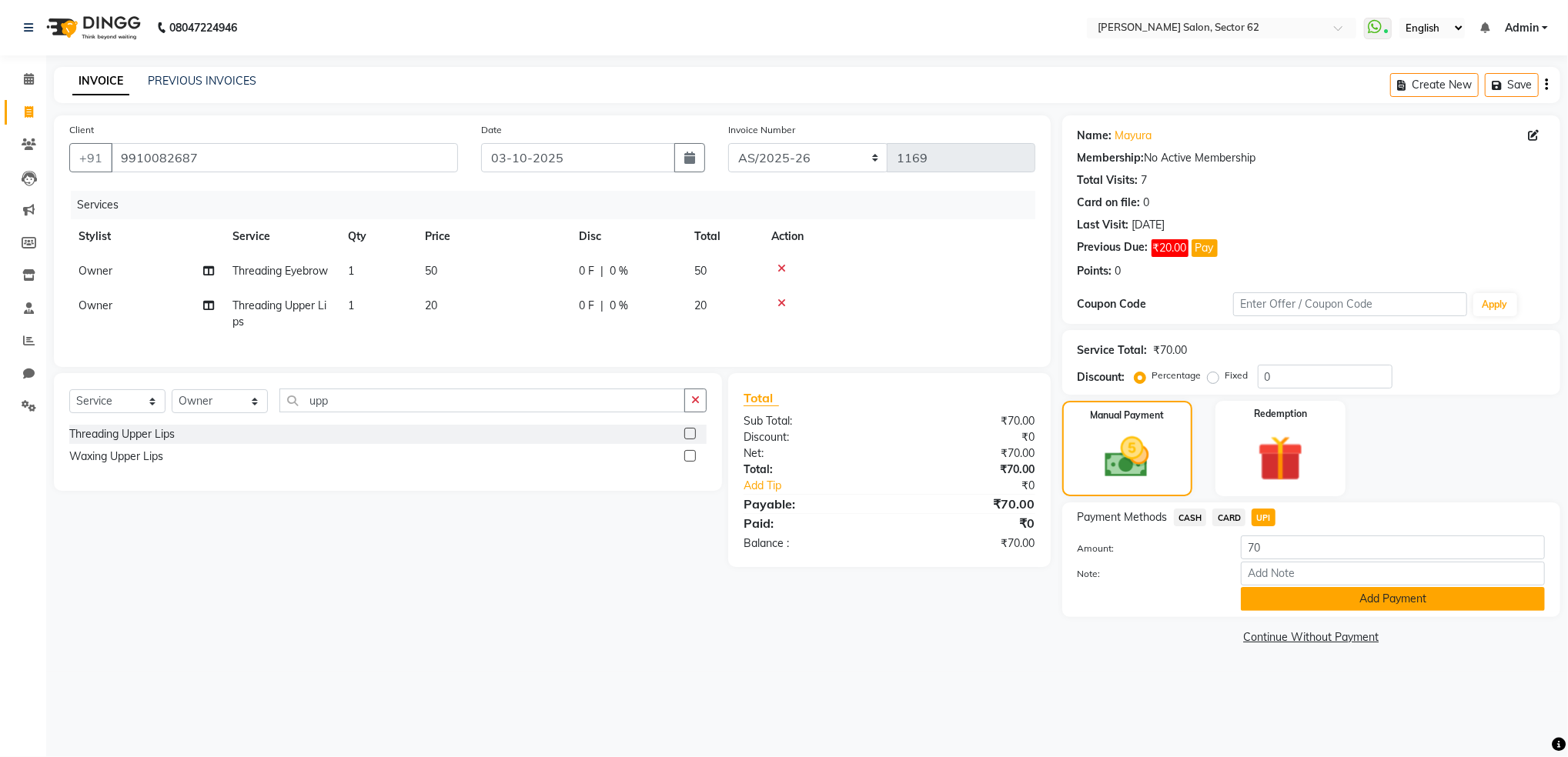
click at [1302, 596] on button "Add Payment" at bounding box center [1392, 599] width 304 height 24
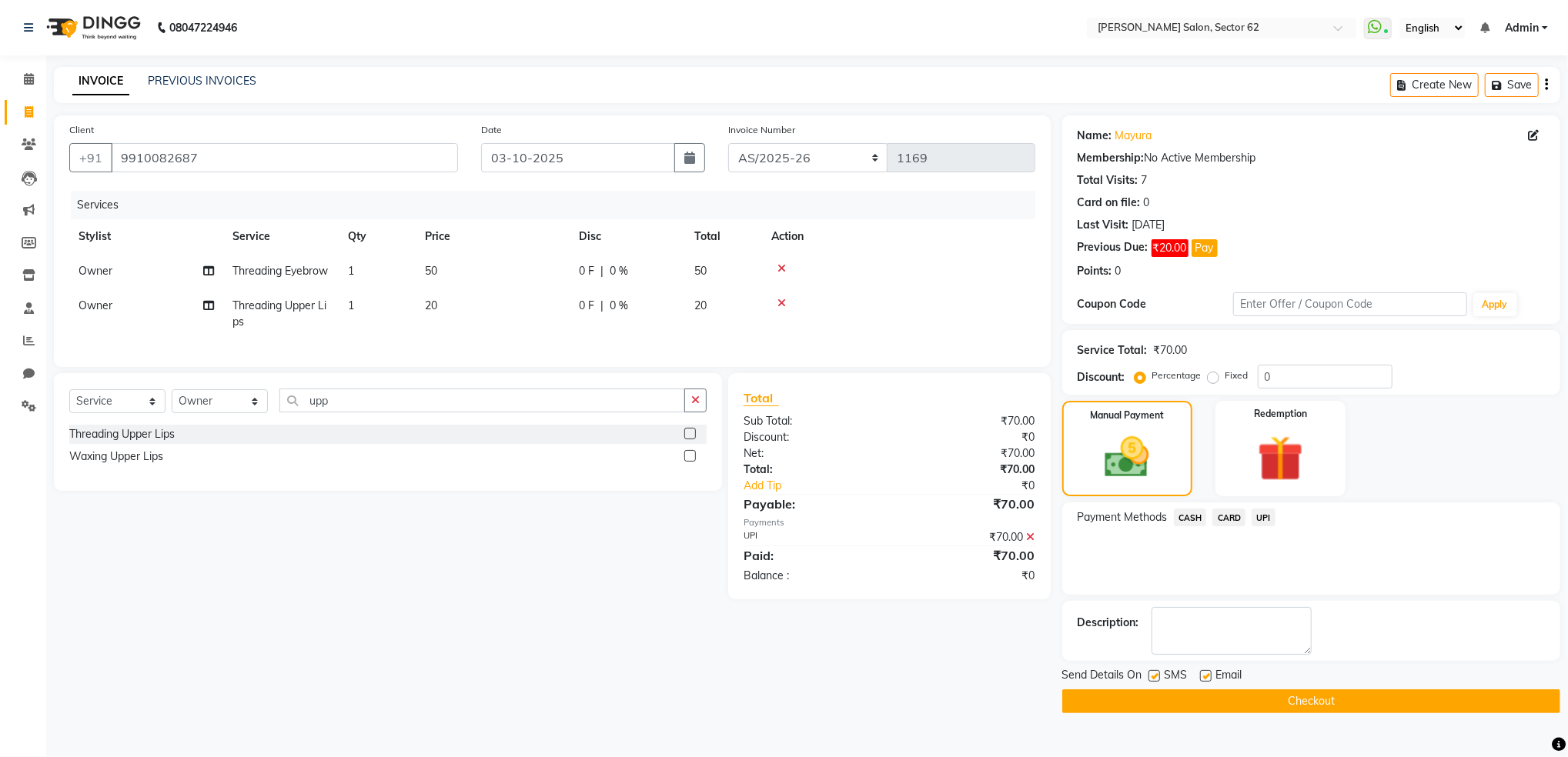
click at [1321, 699] on button "Checkout" at bounding box center [1311, 701] width 498 height 24
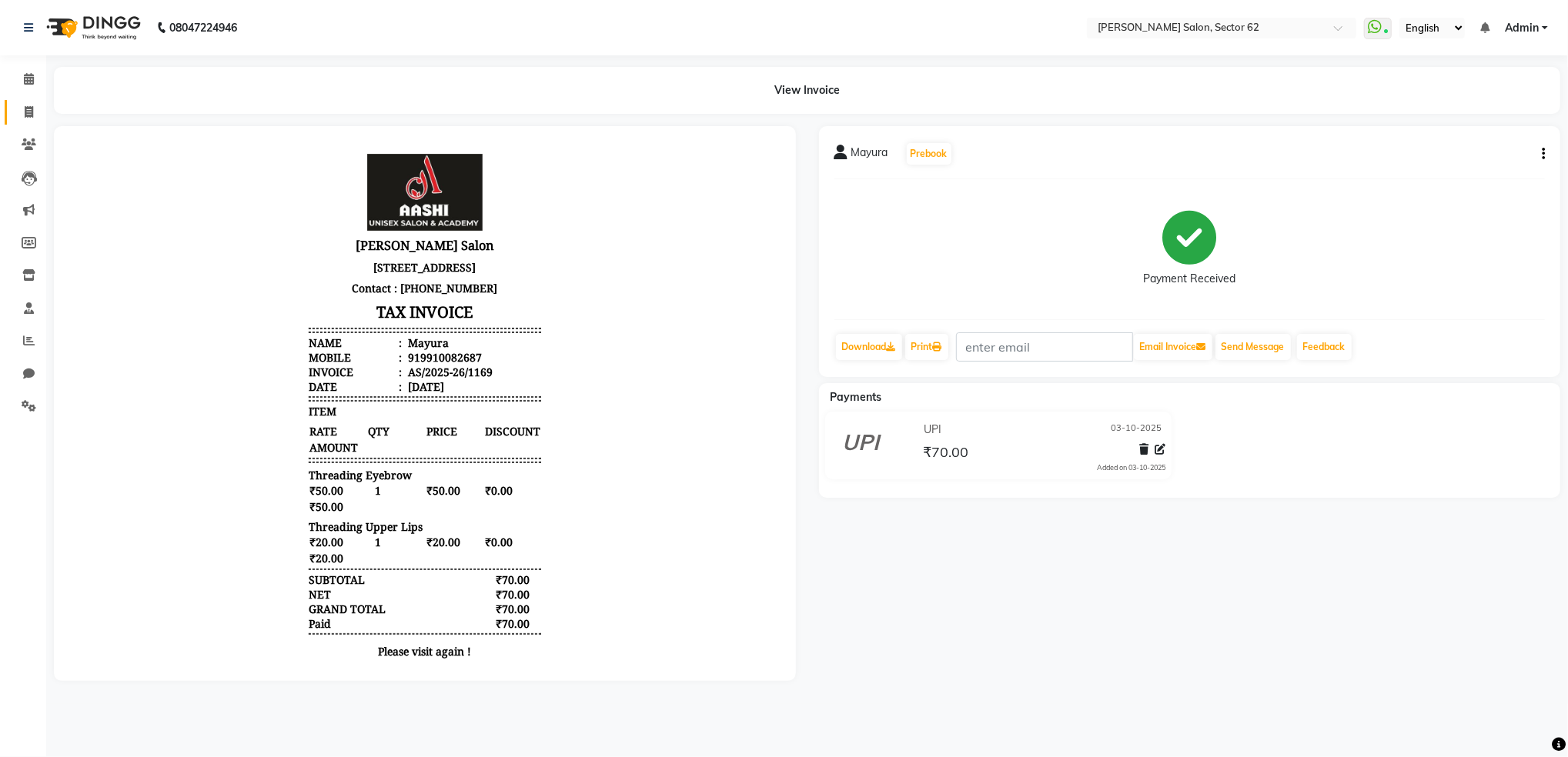
click at [27, 123] on link "Invoice" at bounding box center [22, 112] width 37 height 25
select select "service"
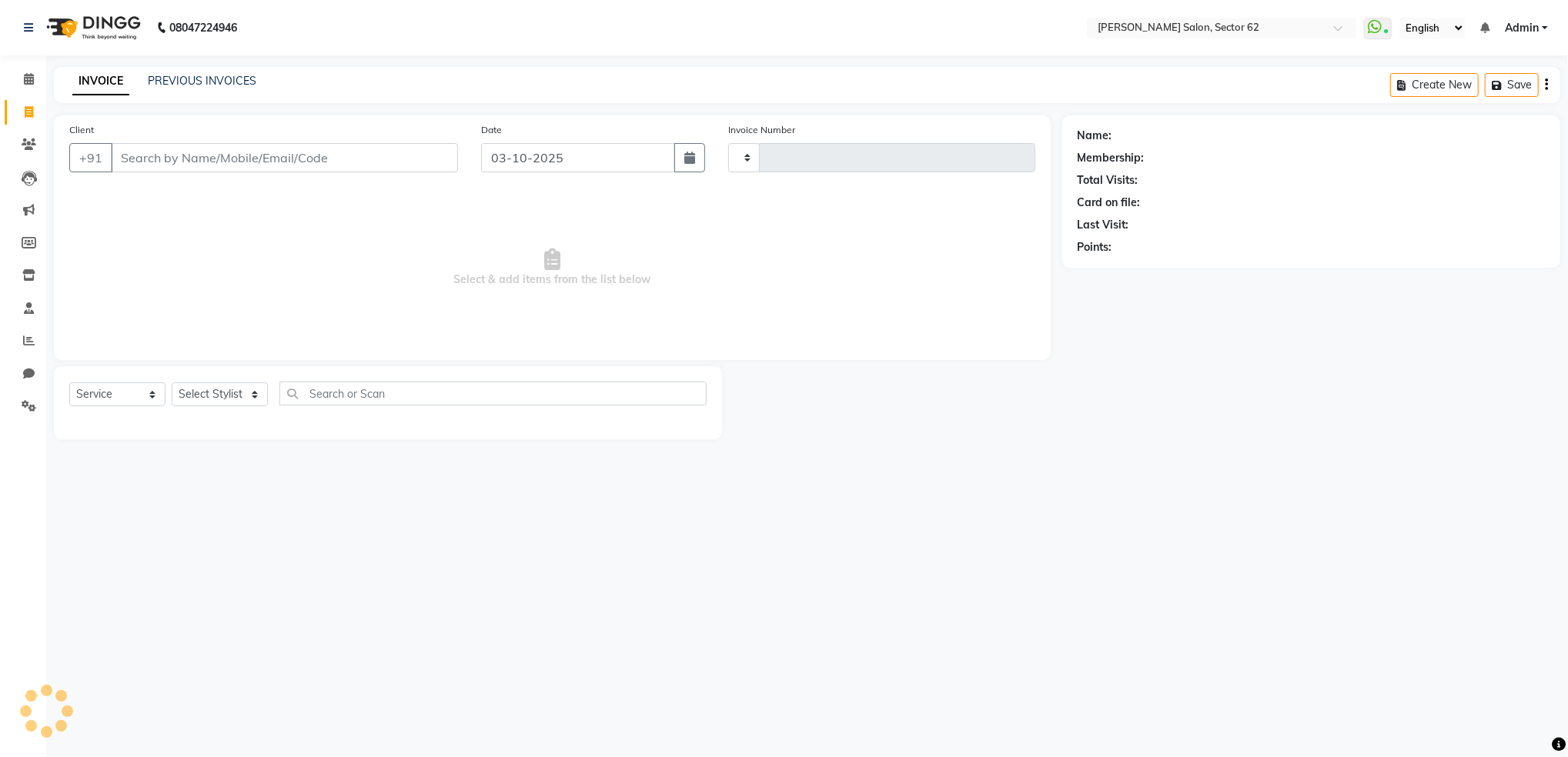
type input "1170"
select select "8124"
select select "82265"
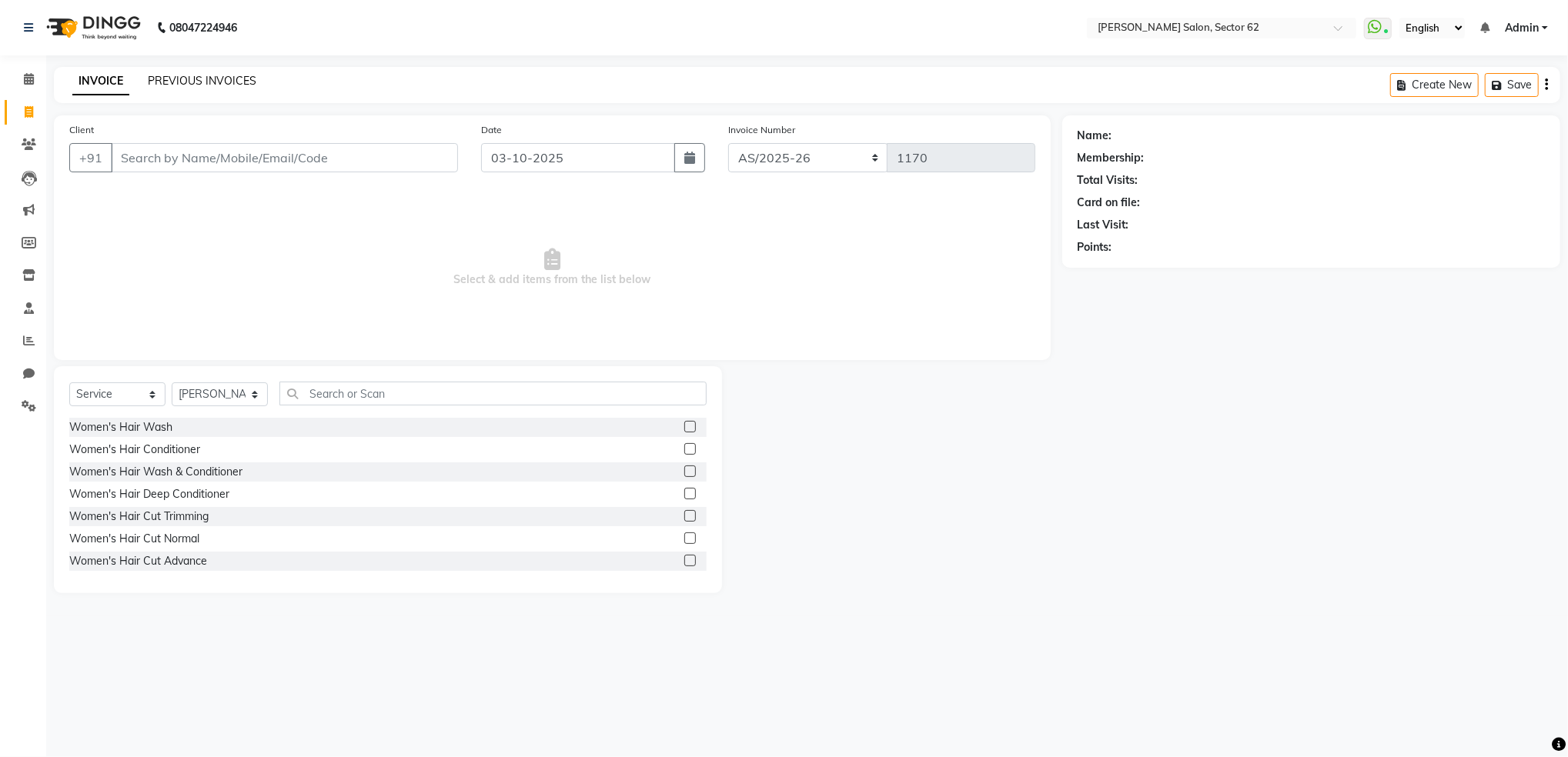
click at [195, 80] on link "PREVIOUS INVOICES" at bounding box center [202, 81] width 109 height 14
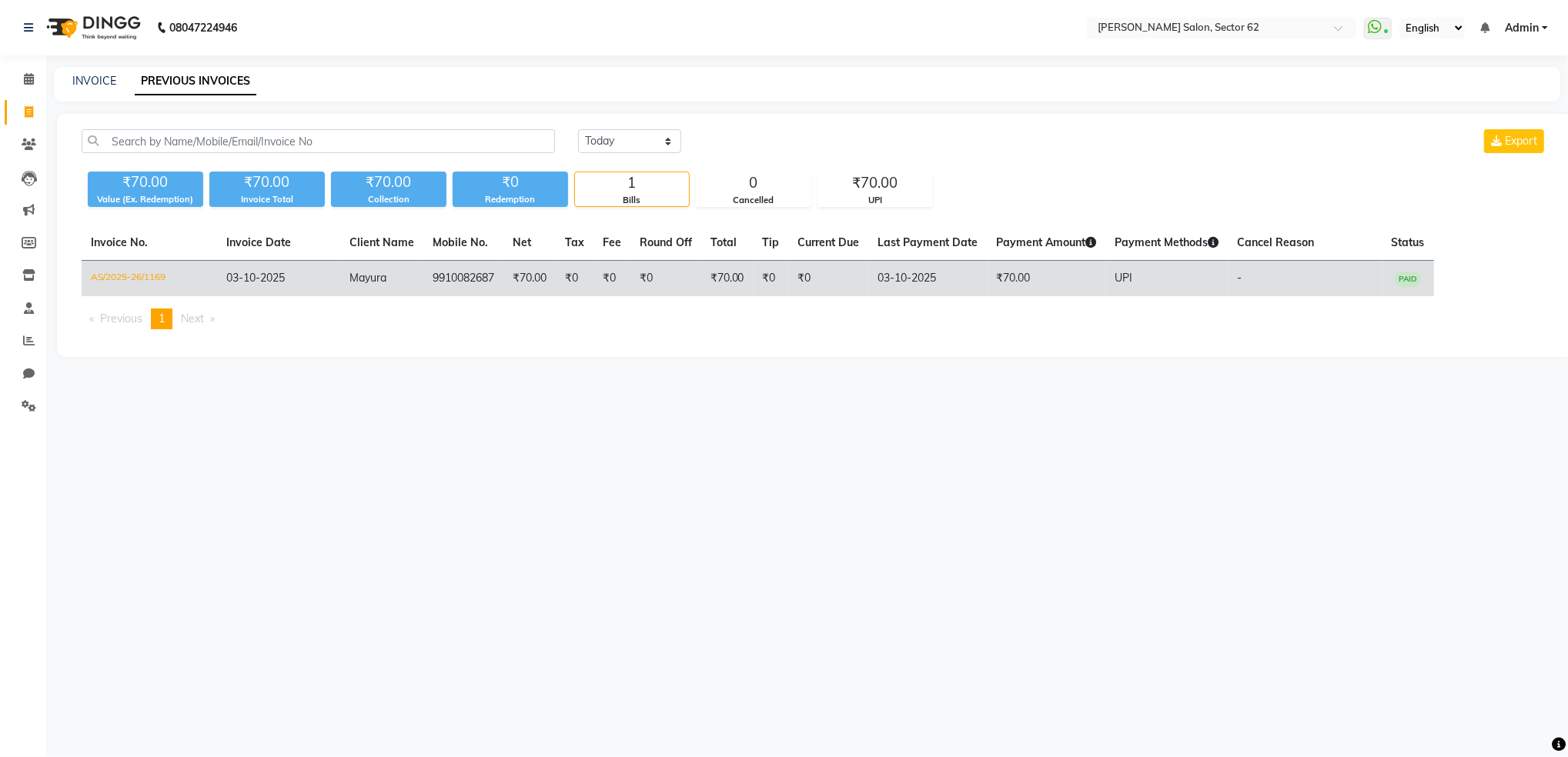
click at [1296, 262] on td "-" at bounding box center [1305, 279] width 154 height 37
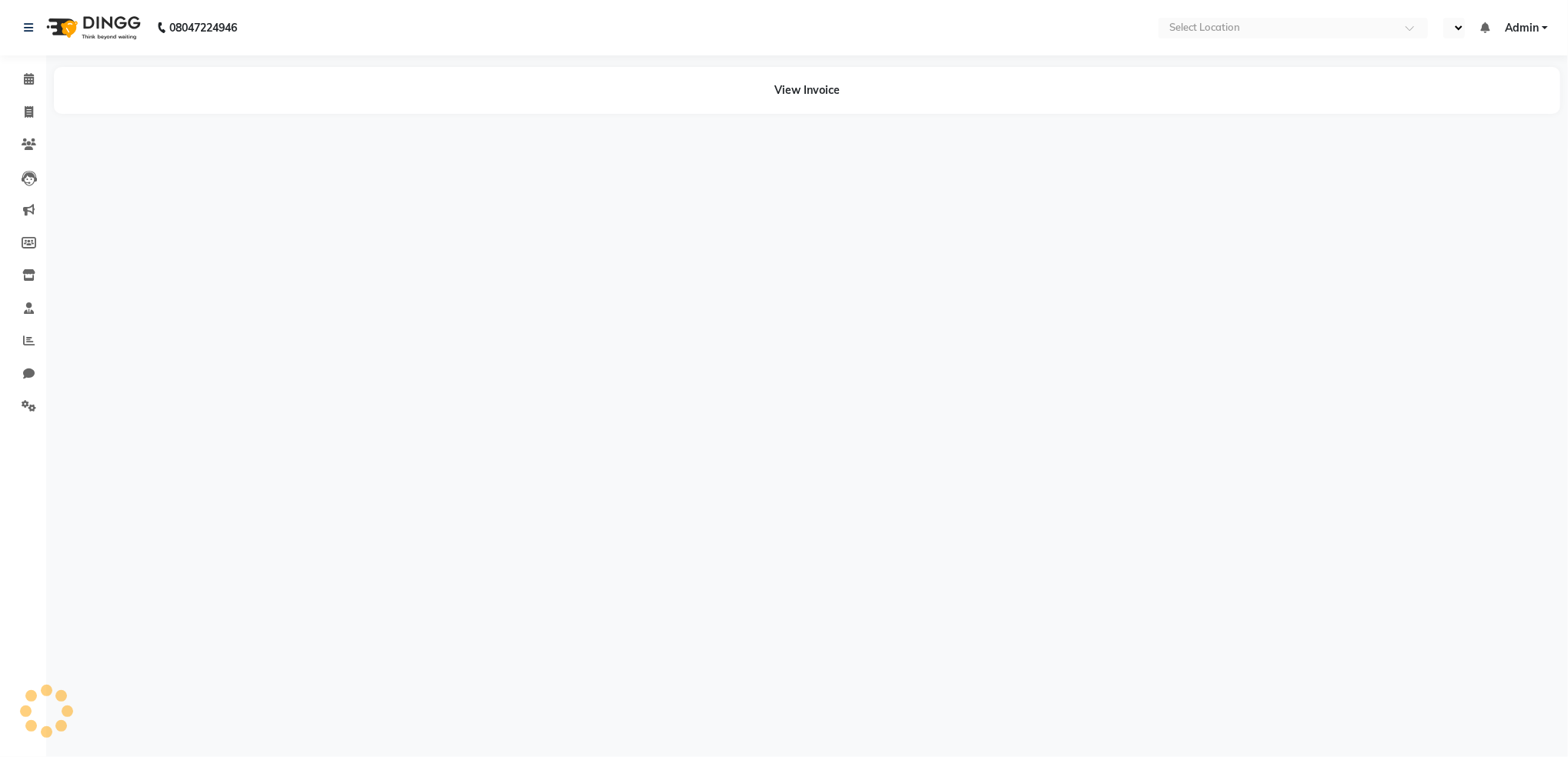
select select "en"
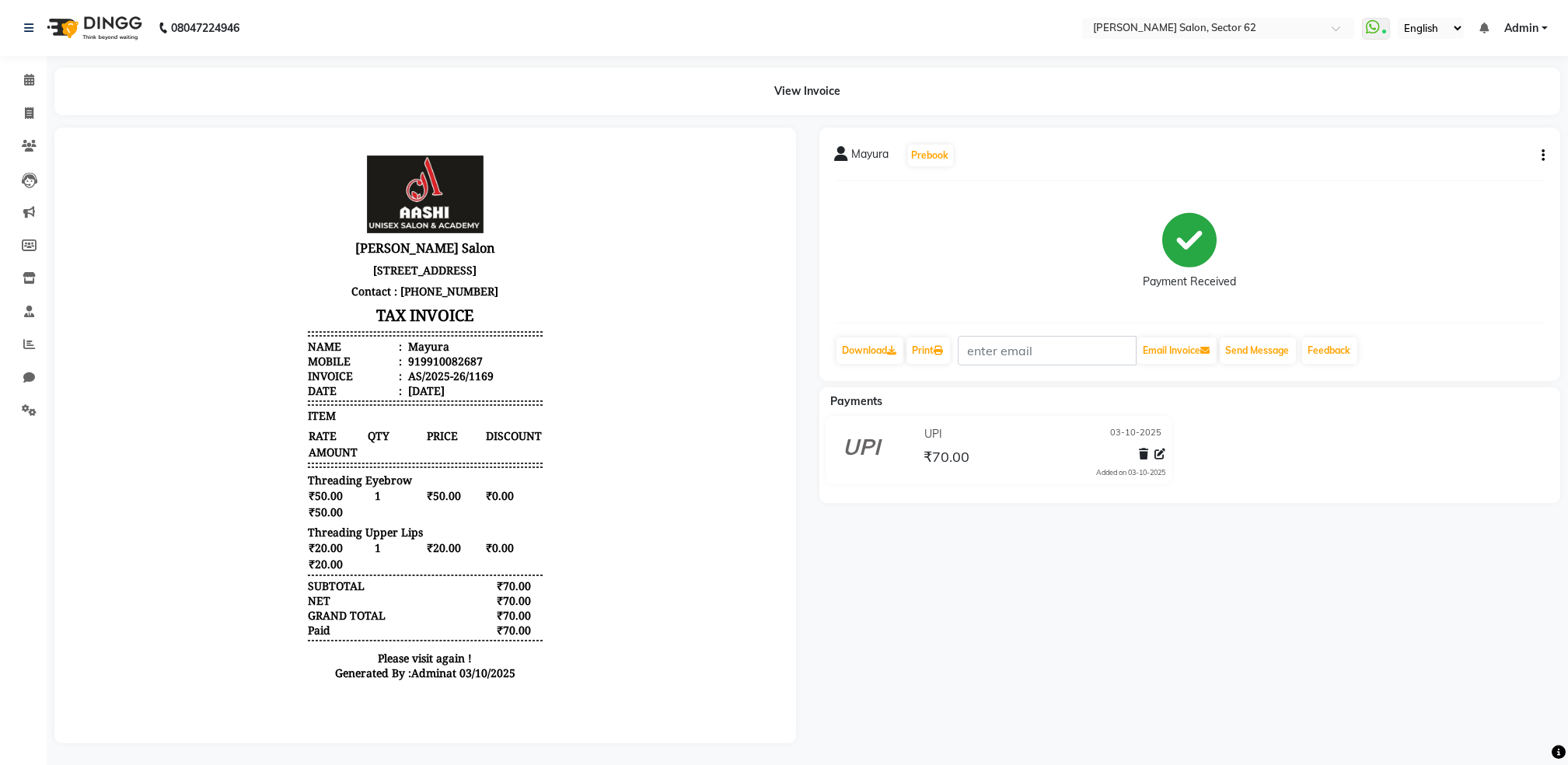
click at [1539, 156] on button "button" at bounding box center [1540, 156] width 9 height 16
click at [1438, 154] on div "Edit Item Staff" at bounding box center [1465, 155] width 106 height 20
select select
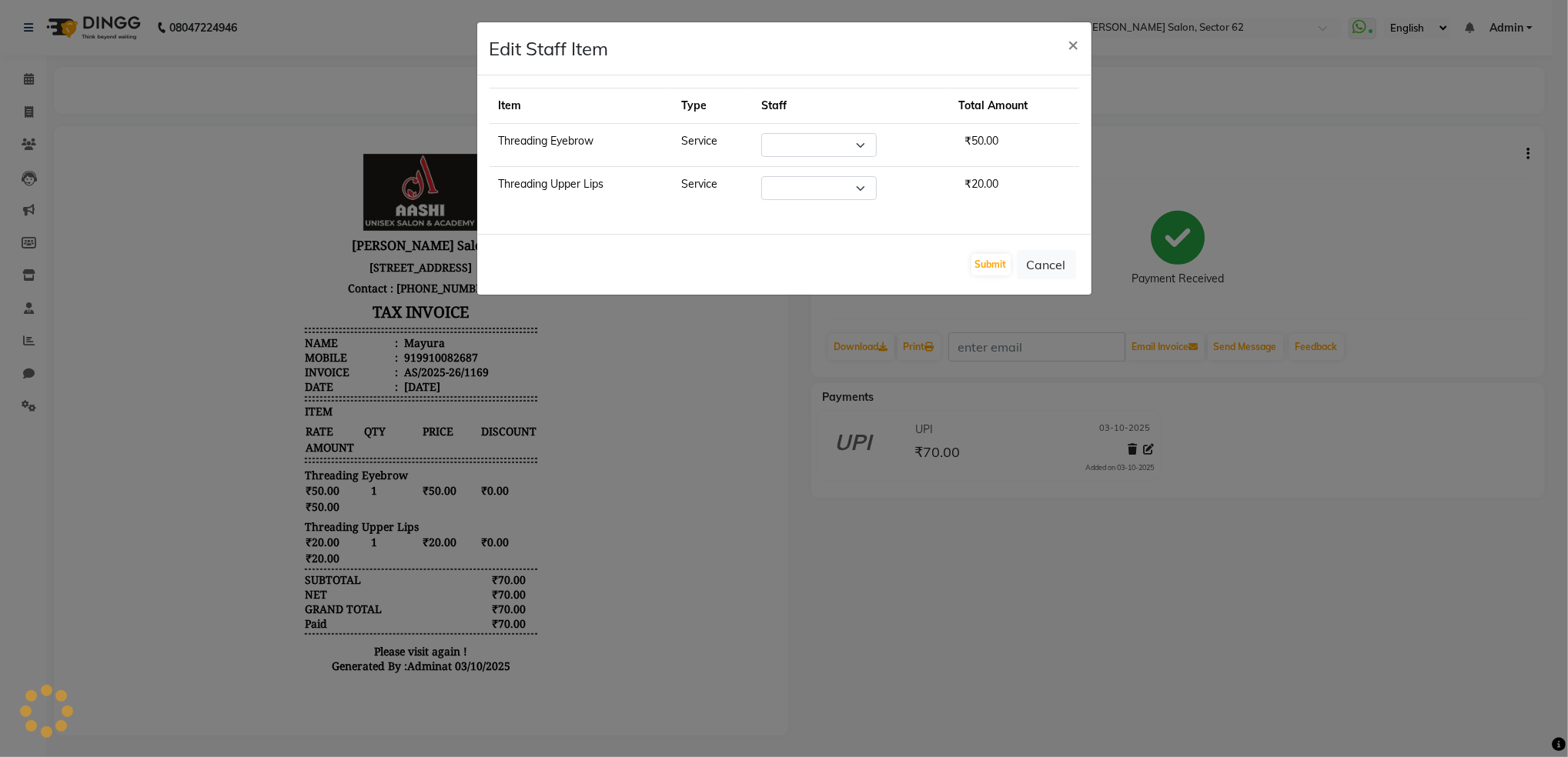
select select "75654"
click at [1202, 300] on ngb-modal-window "Edit Staff Item × Item Type Staff Total Amount Threading Eyebrow Service Select…" at bounding box center [784, 378] width 1568 height 757
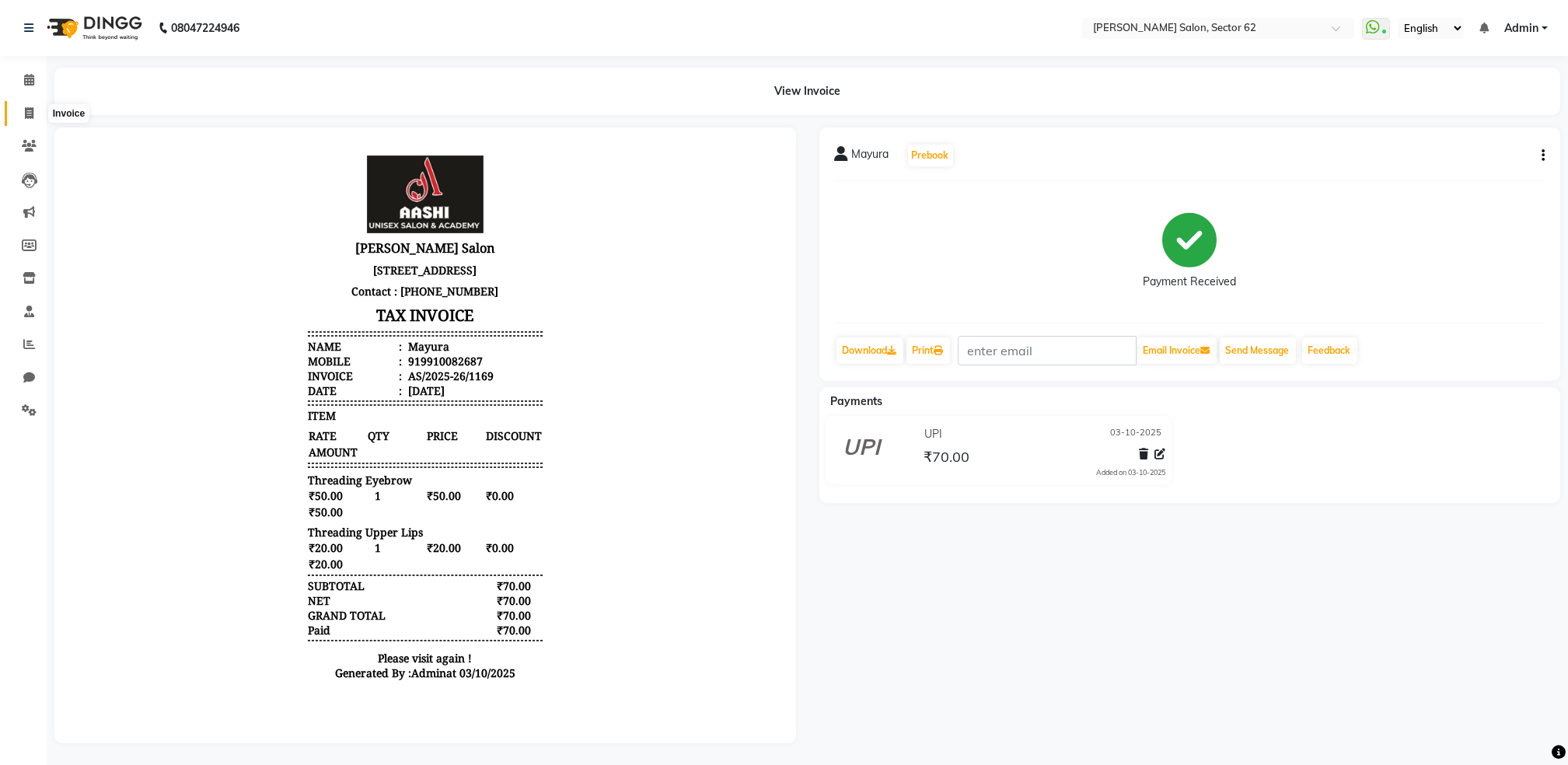
click at [32, 111] on icon at bounding box center [29, 113] width 8 height 12
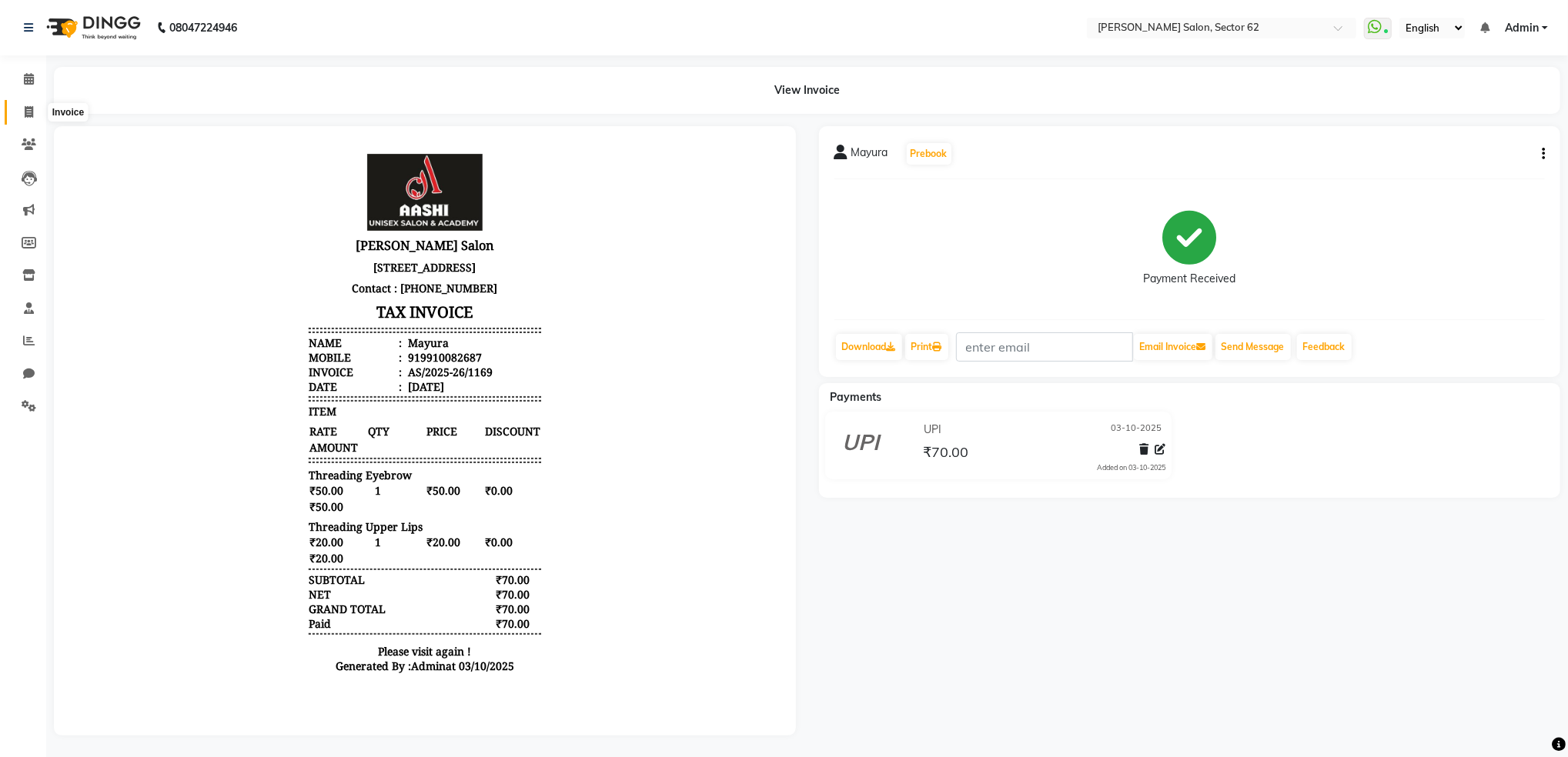
select select "service"
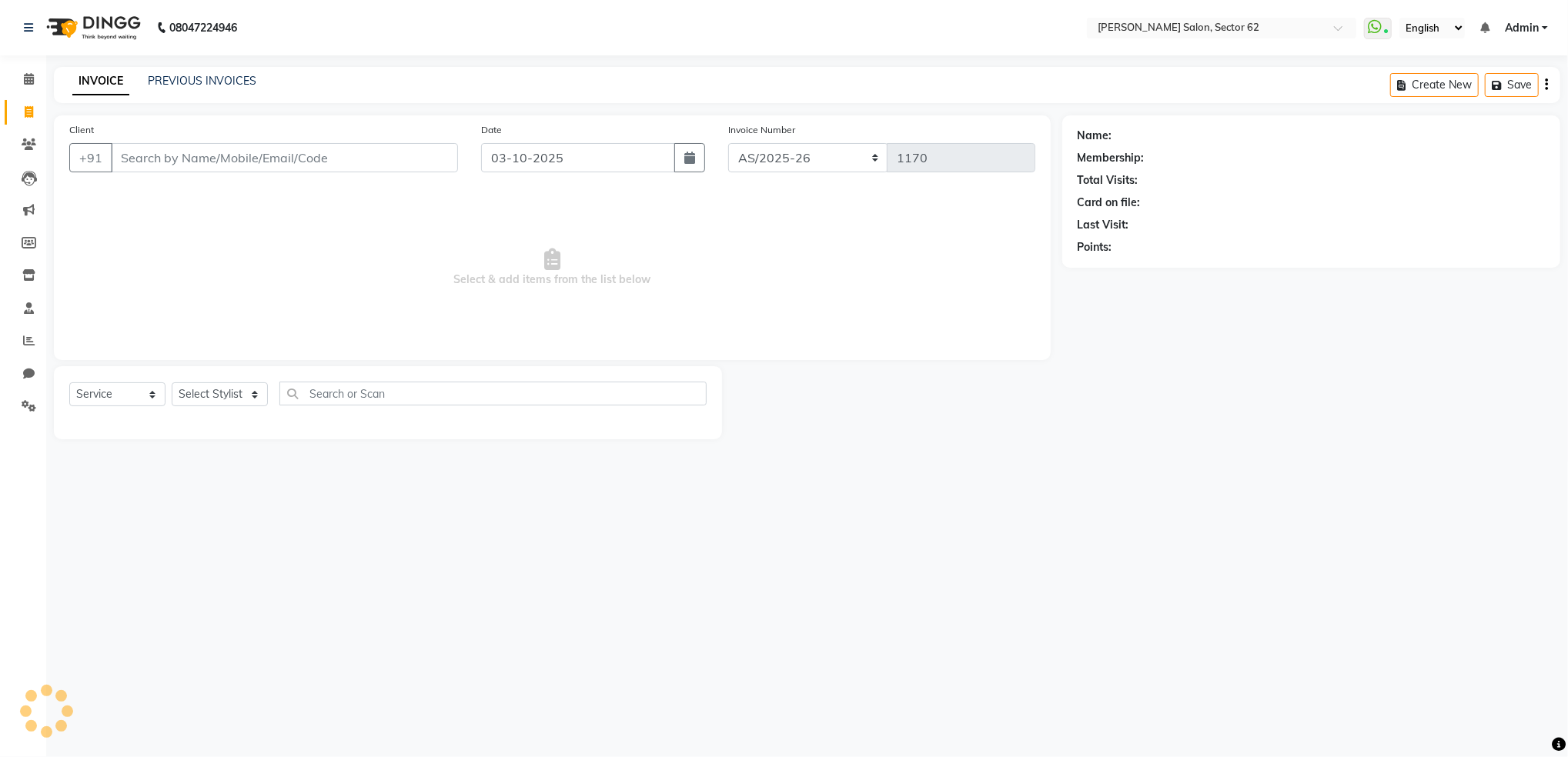
select select "82265"
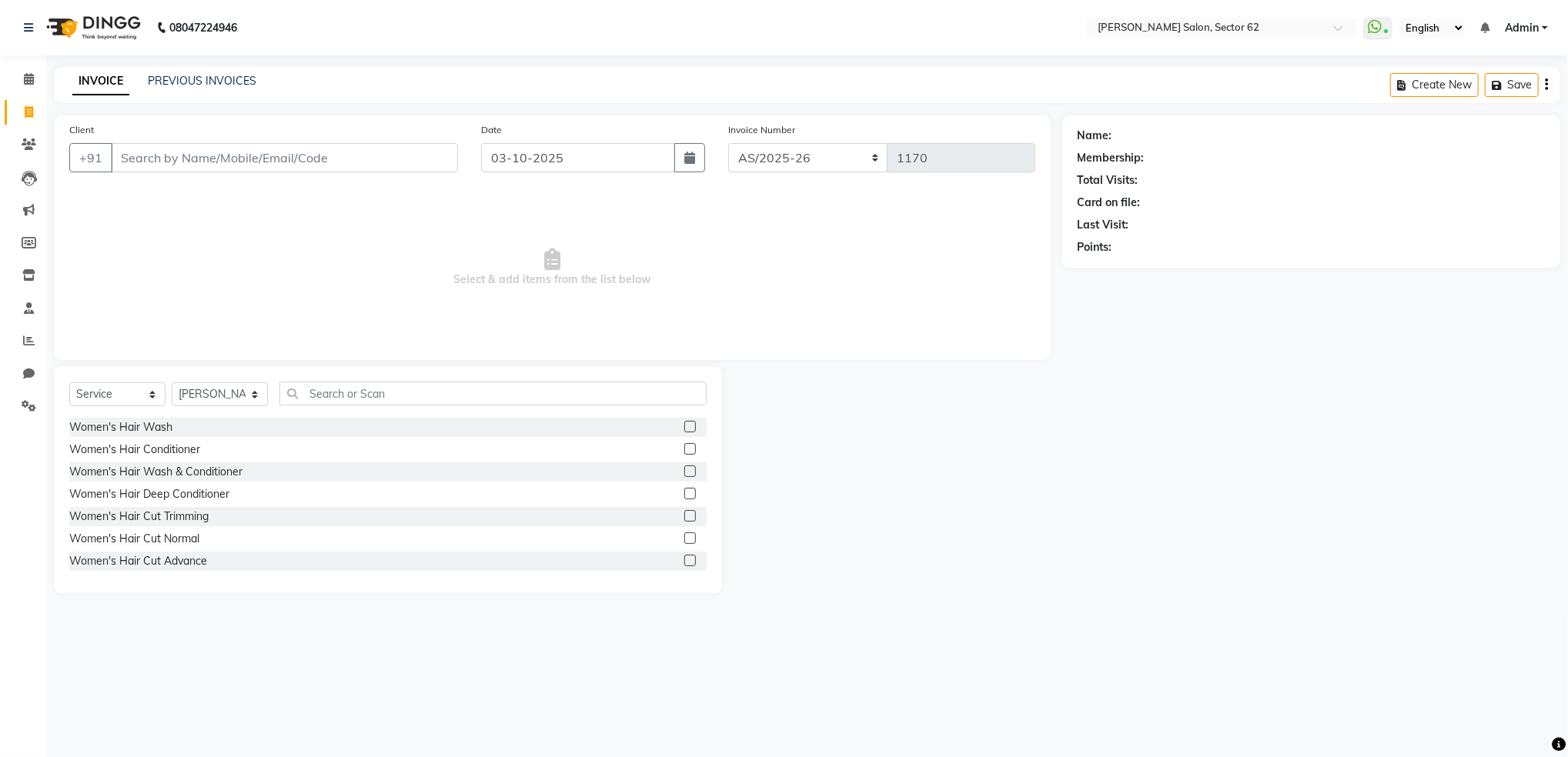
click at [346, 155] on input "Client" at bounding box center [284, 158] width 347 height 29
click at [394, 261] on span "Select & add items from the list below" at bounding box center [552, 267] width 966 height 154
